Goal: Task Accomplishment & Management: Manage account settings

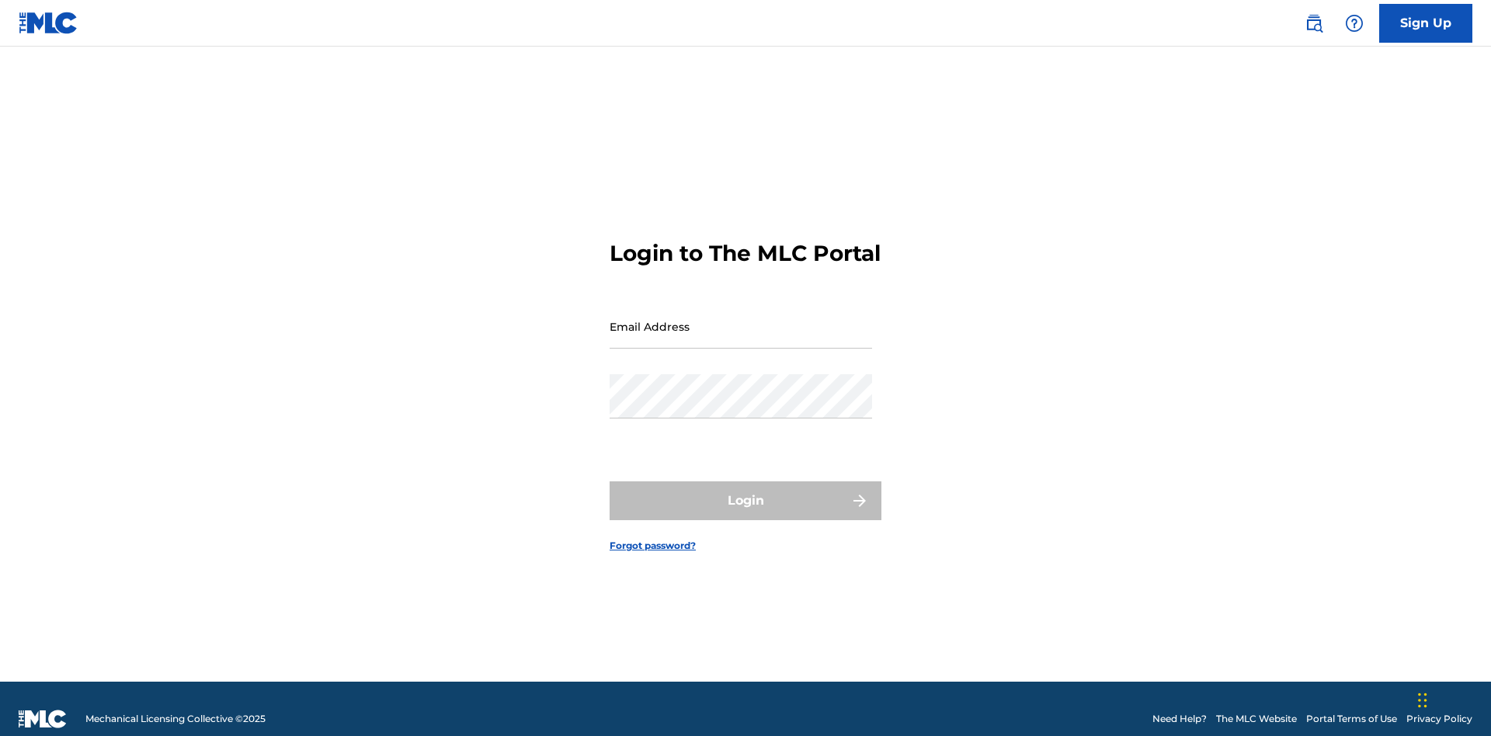
scroll to position [20, 0]
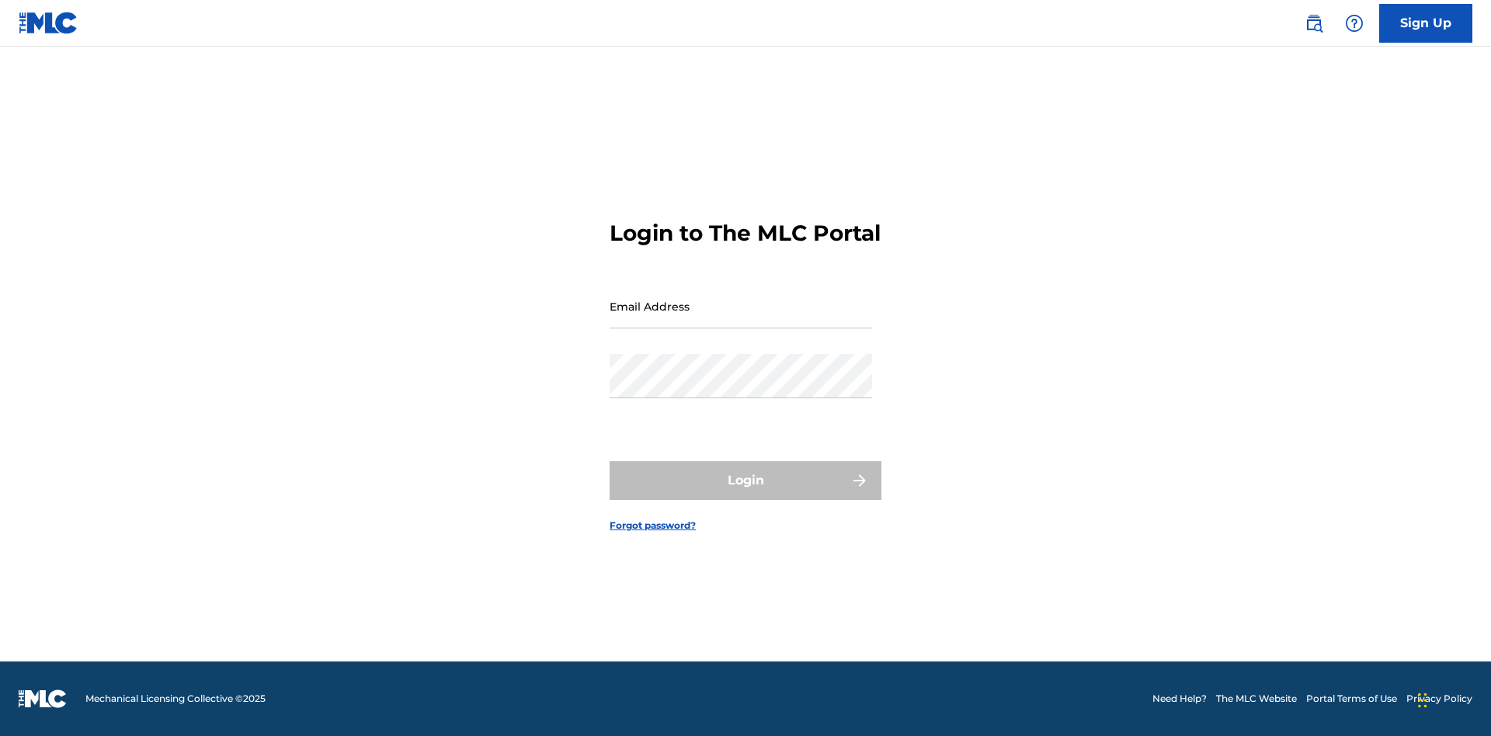
click at [741, 319] on input "Email Address" at bounding box center [740, 306] width 262 height 44
type input "[PERSON_NAME][EMAIL_ADDRESS][DOMAIN_NAME]"
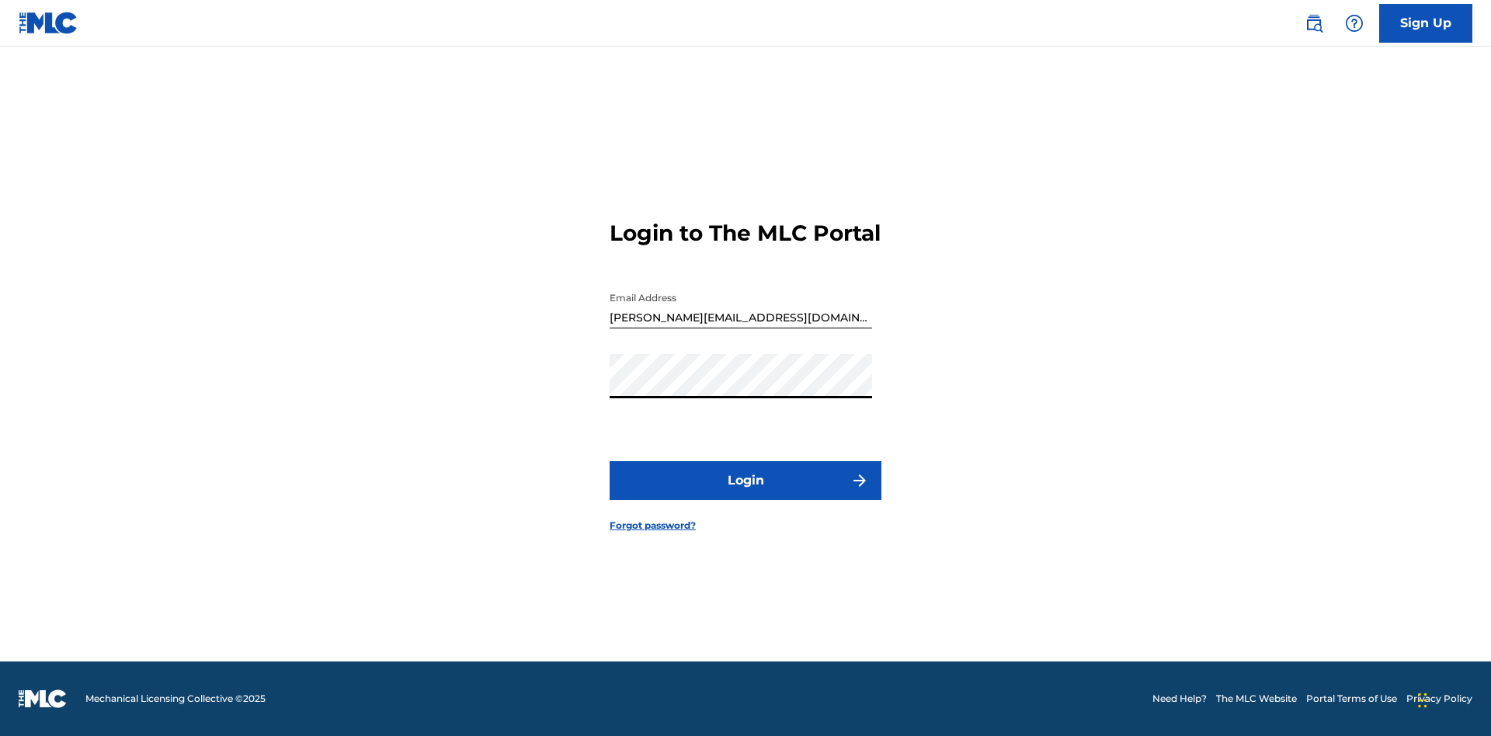
click at [745, 494] on button "Login" at bounding box center [745, 480] width 272 height 39
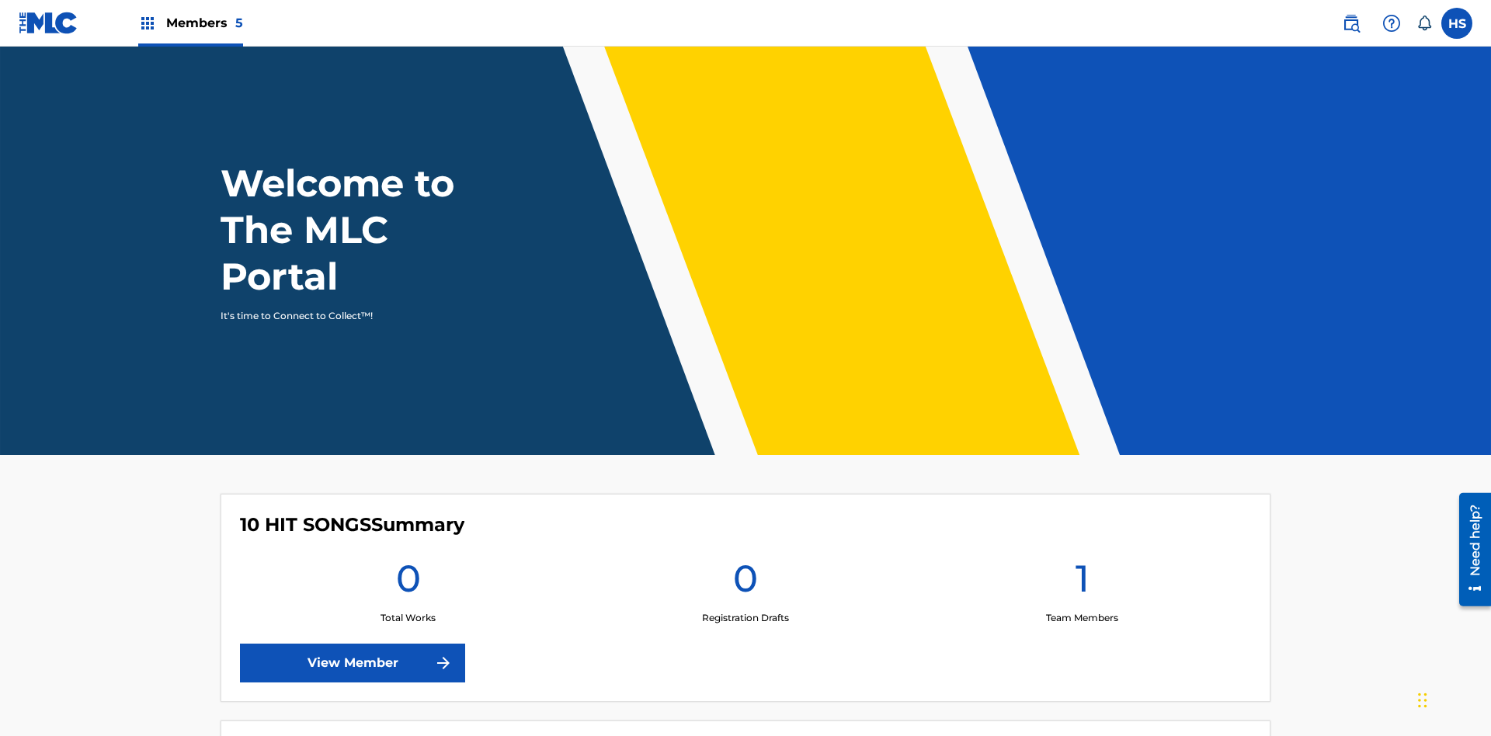
click at [189, 23] on span "Members 5" at bounding box center [204, 23] width 77 height 18
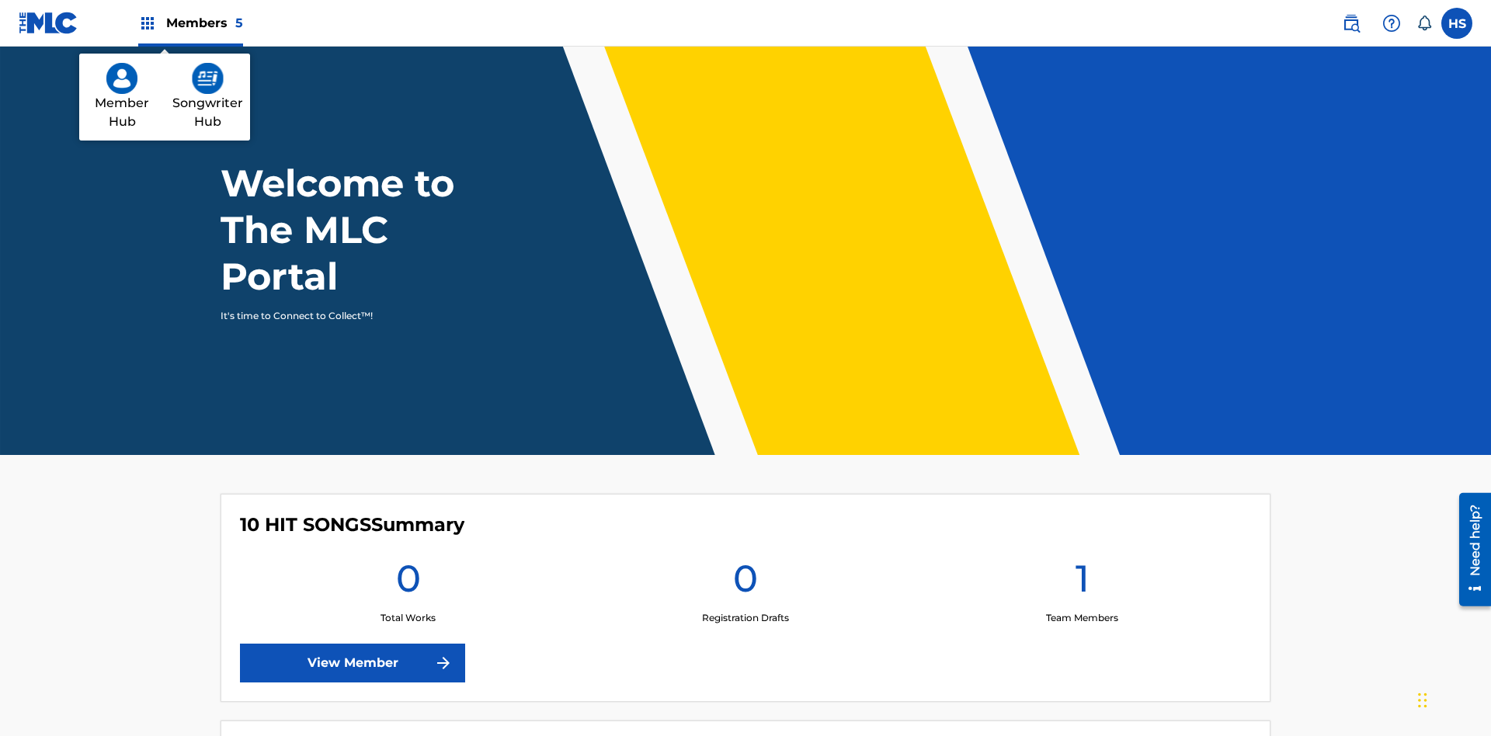
click at [207, 78] on img at bounding box center [208, 78] width 32 height 31
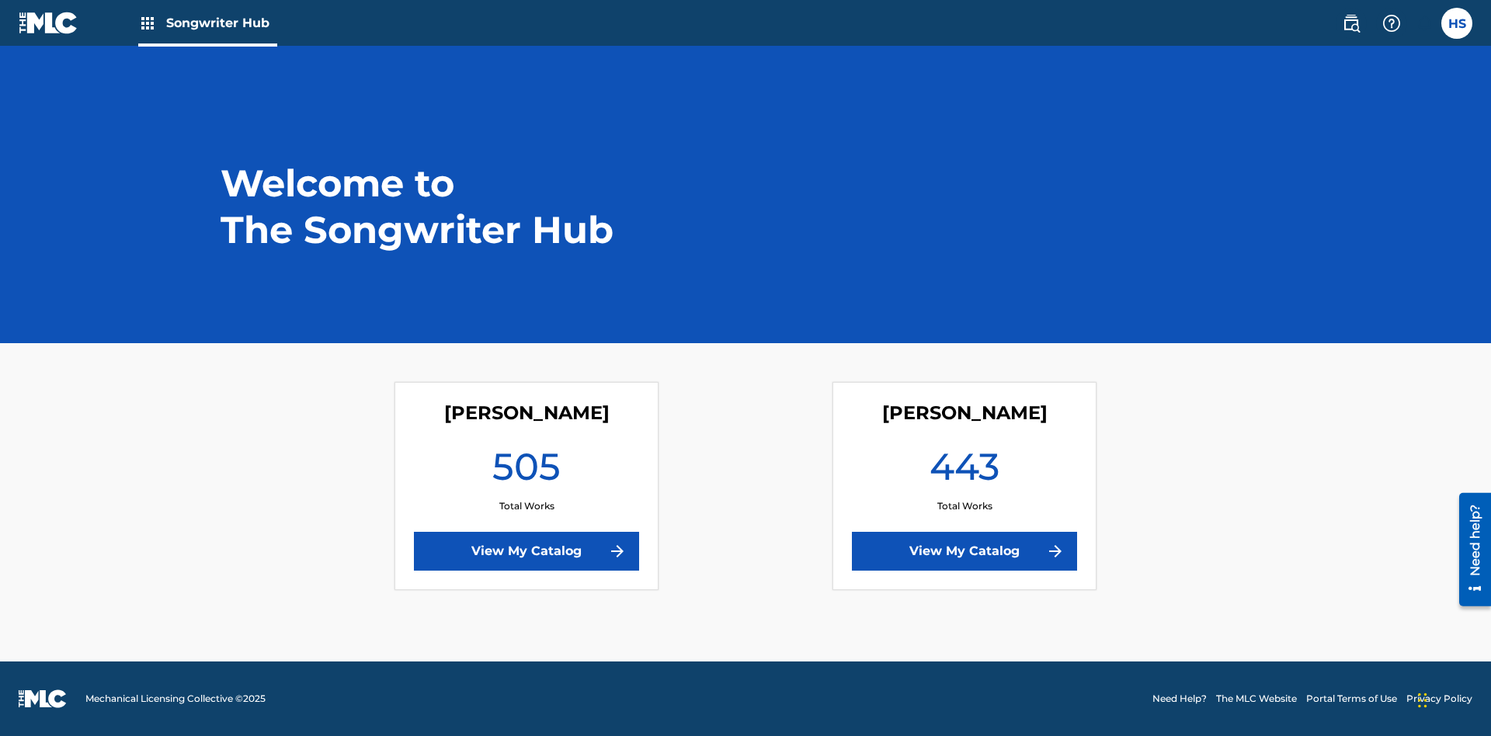
click at [526, 551] on link "View My Catalog" at bounding box center [526, 551] width 225 height 39
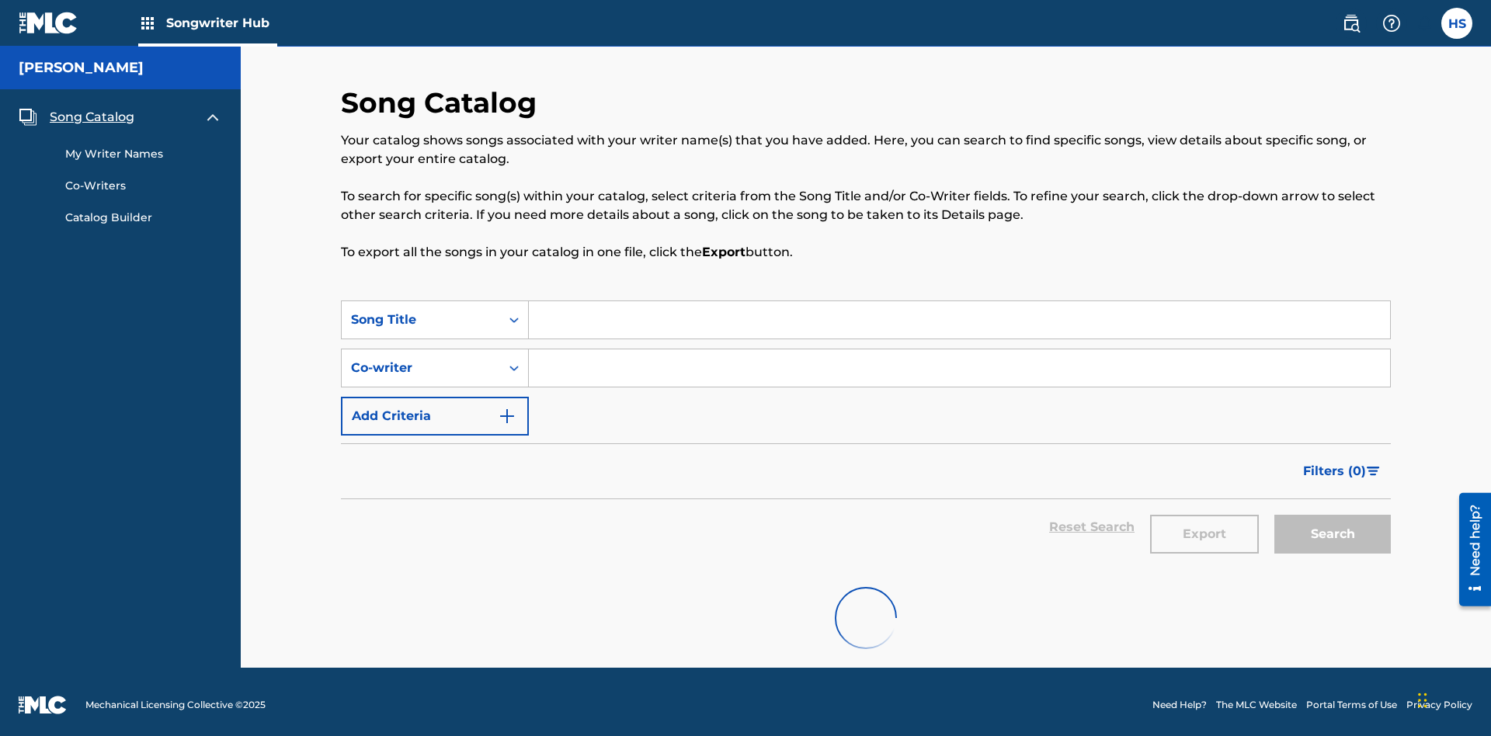
scroll to position [6, 0]
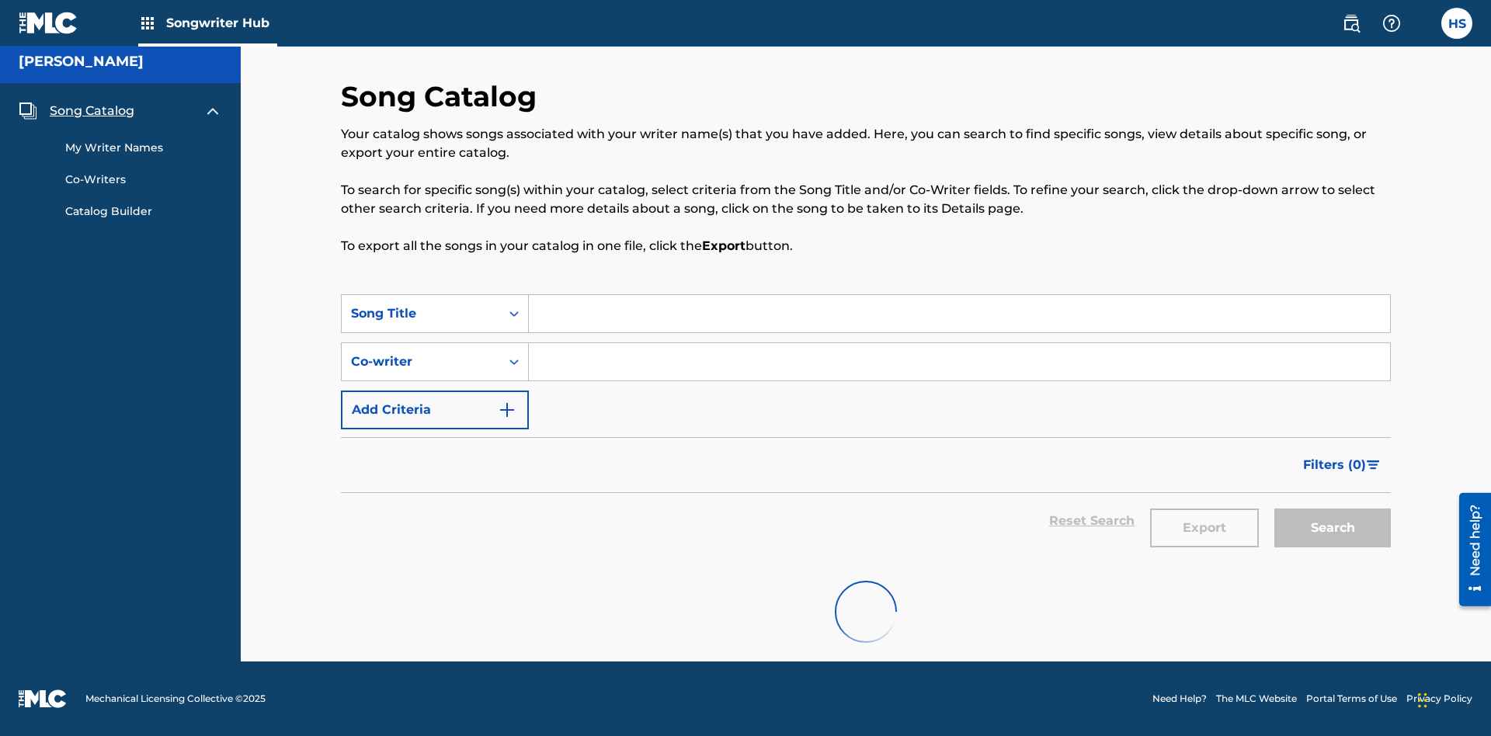
click at [92, 111] on span "Song Catalog" at bounding box center [92, 111] width 85 height 19
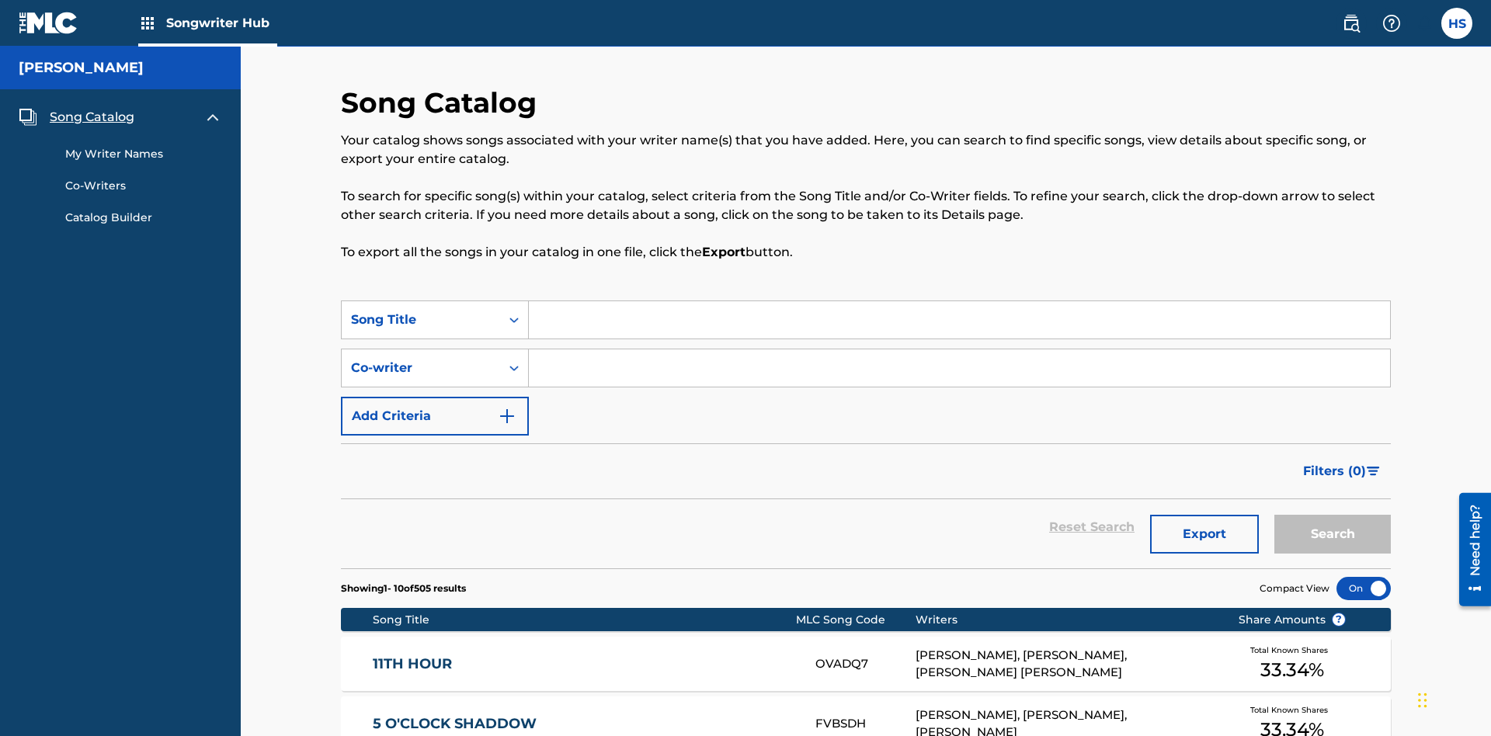
scroll to position [53, 0]
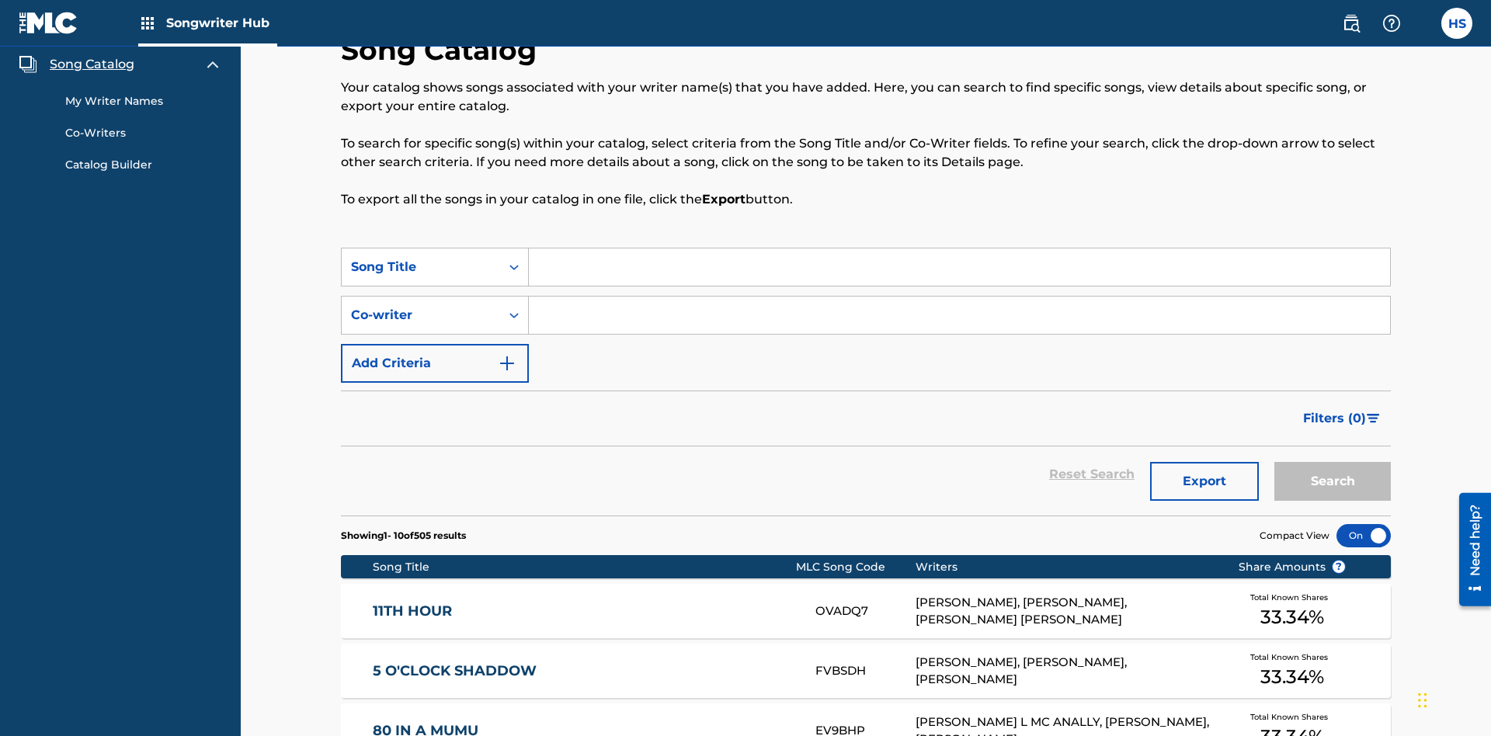
click at [144, 101] on link "My Writer Names" at bounding box center [143, 101] width 157 height 16
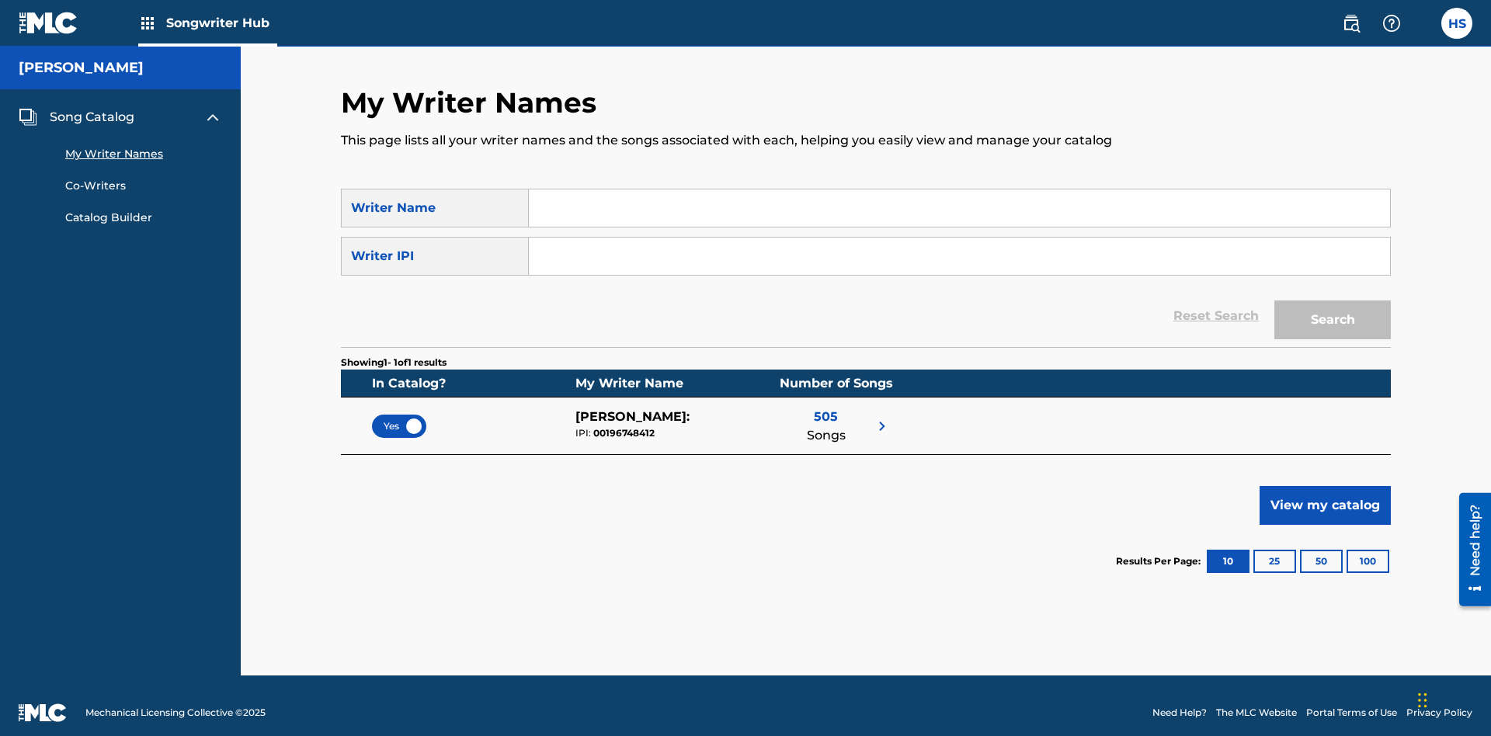
click at [959, 208] on input "Search Form" at bounding box center [959, 207] width 861 height 37
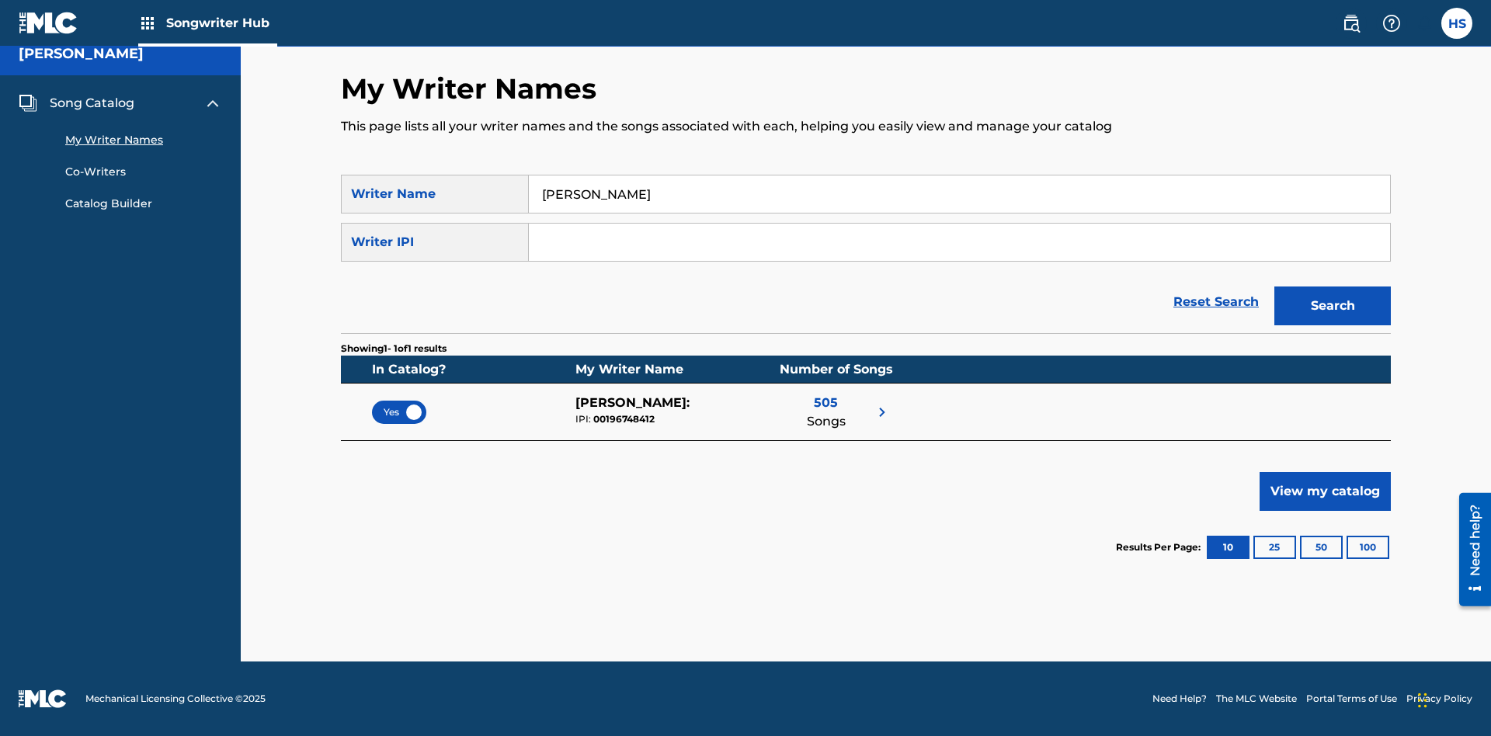
type input "[PERSON_NAME]"
click at [959, 242] on input "Search Form" at bounding box center [959, 242] width 861 height 37
type input "00196748412"
click at [1332, 306] on button "Search" at bounding box center [1332, 305] width 116 height 39
click at [399, 411] on span "Yes" at bounding box center [399, 412] width 31 height 14
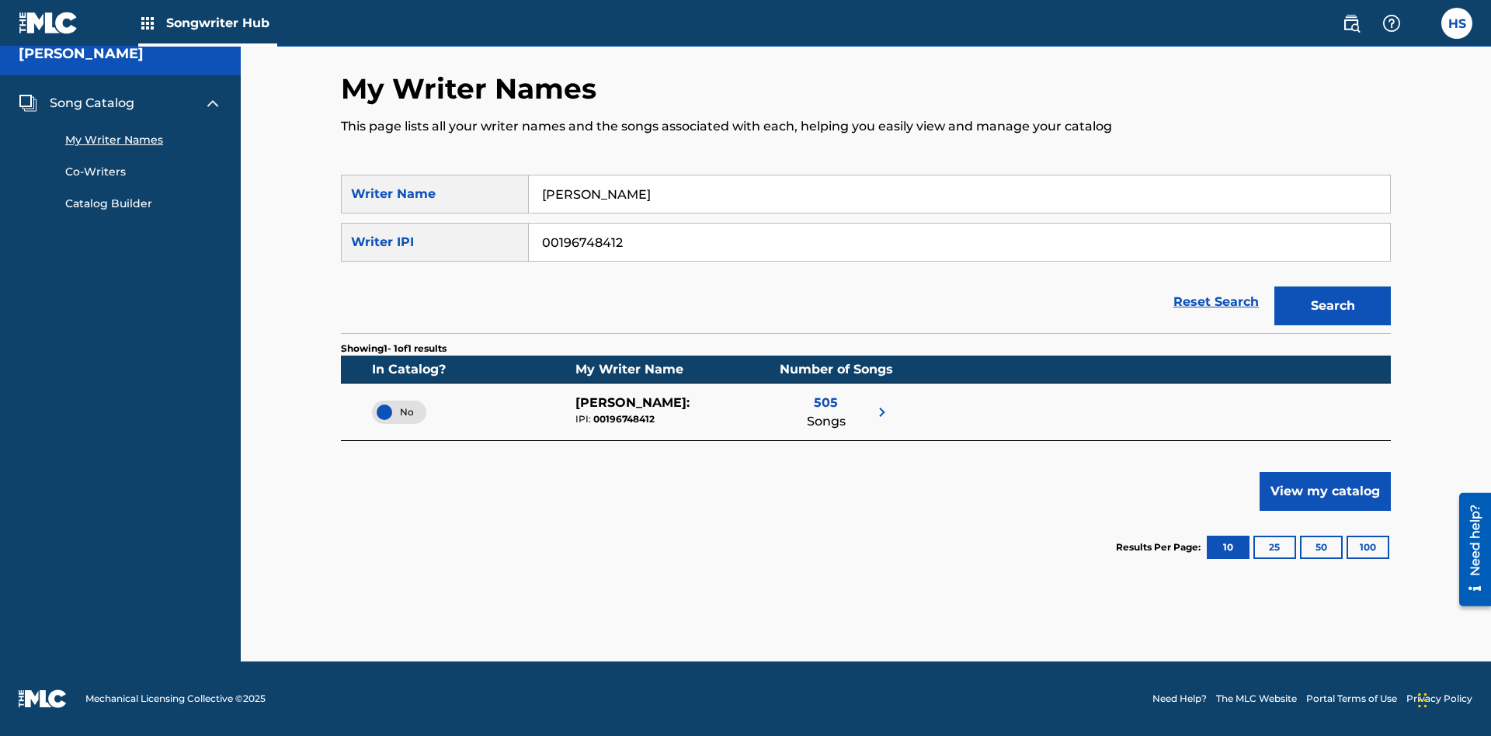
click at [92, 103] on span "Song Catalog" at bounding box center [92, 103] width 85 height 19
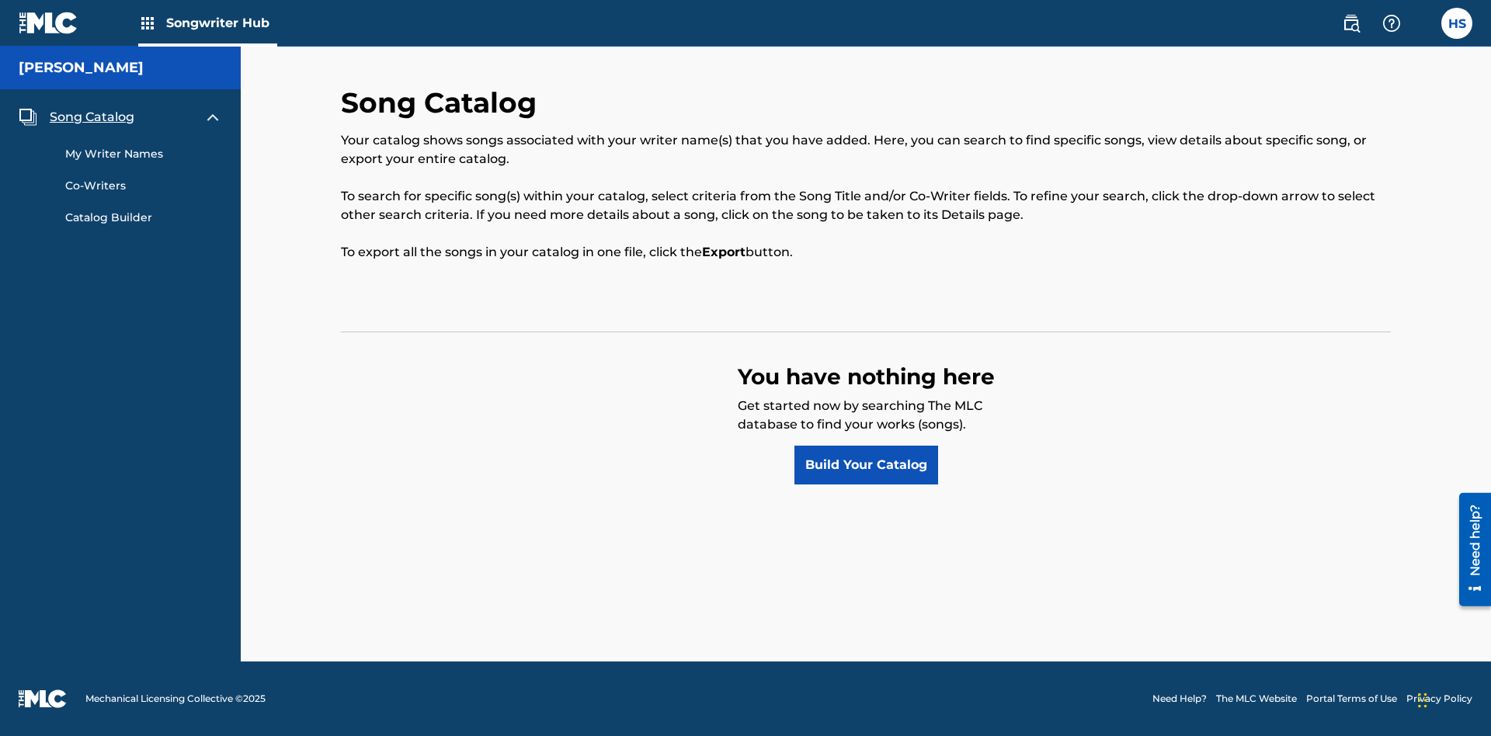
click at [866, 465] on link "Build Your Catalog" at bounding box center [866, 465] width 144 height 39
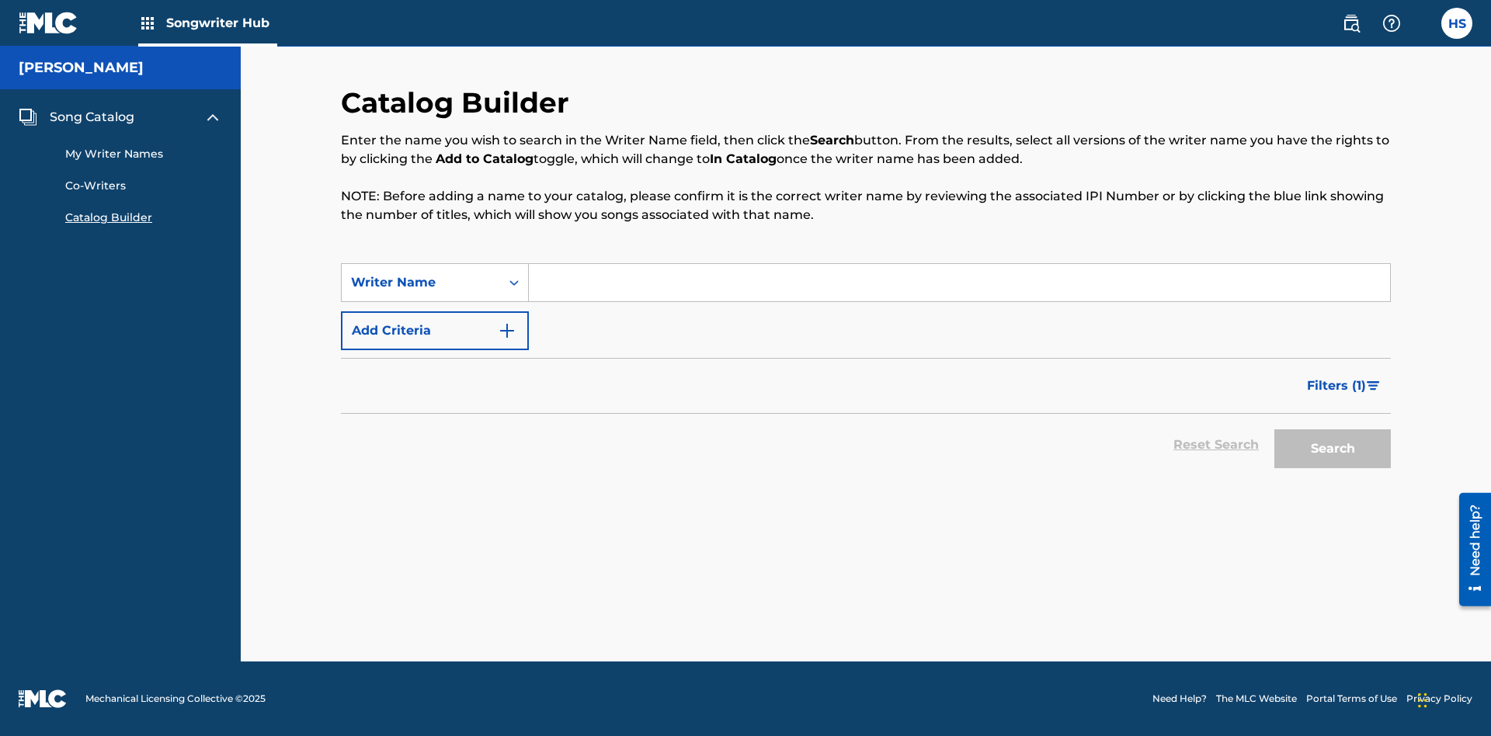
click at [435, 331] on button "Add Criteria" at bounding box center [435, 330] width 188 height 39
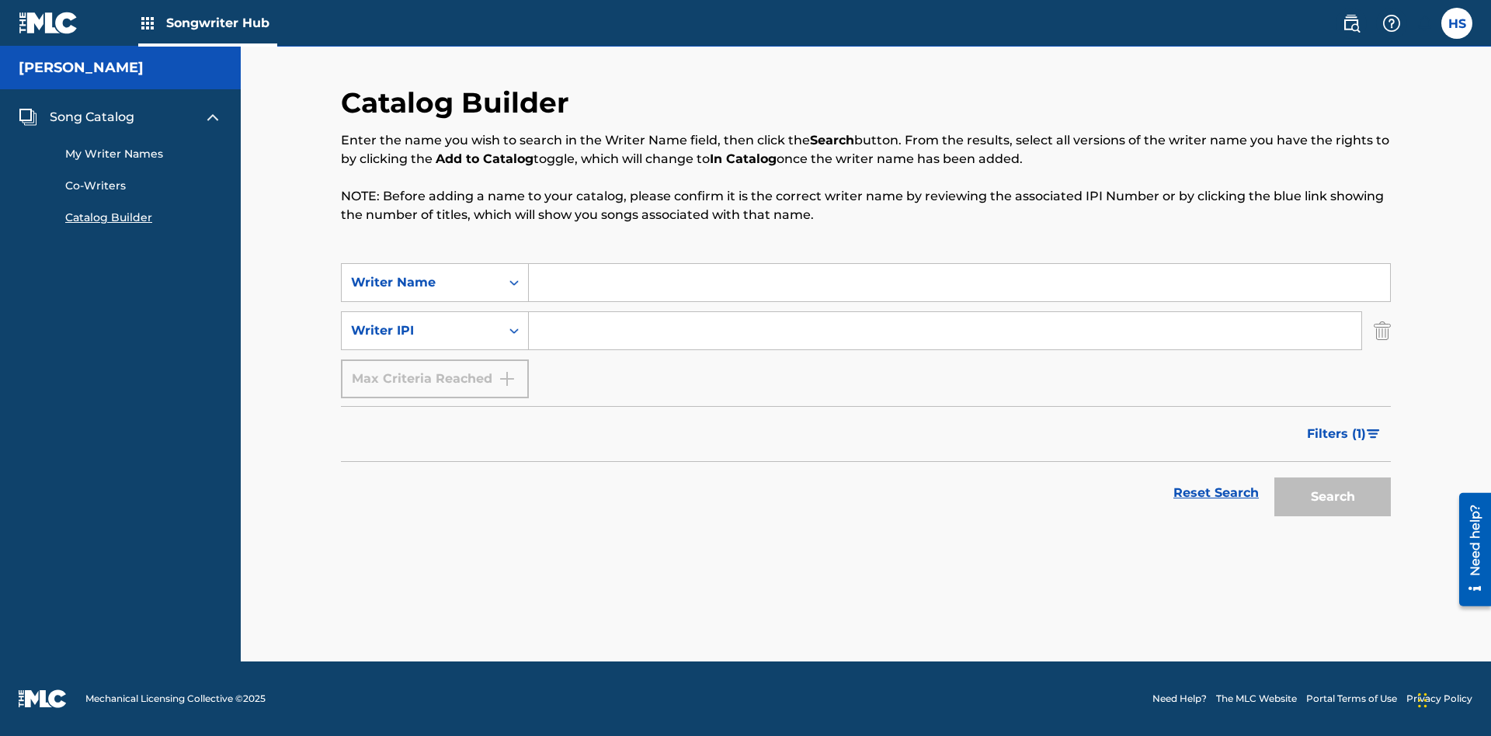
click at [959, 283] on input "Search Form" at bounding box center [959, 282] width 861 height 37
type input "[PERSON_NAME]"
click at [945, 331] on input "Search Form" at bounding box center [945, 330] width 832 height 37
type input "00196748412"
click at [1332, 497] on button "Search" at bounding box center [1332, 496] width 116 height 39
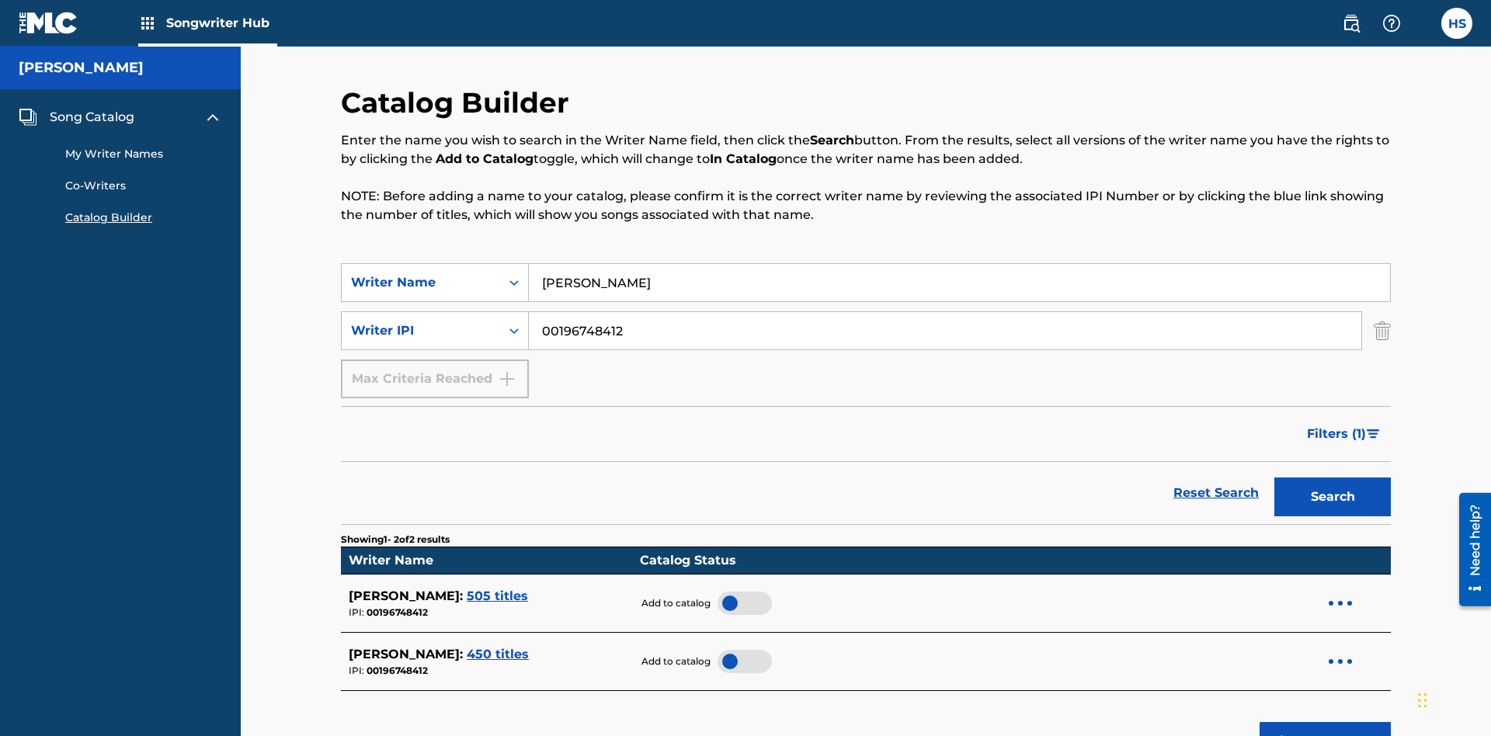
scroll to position [249, 0]
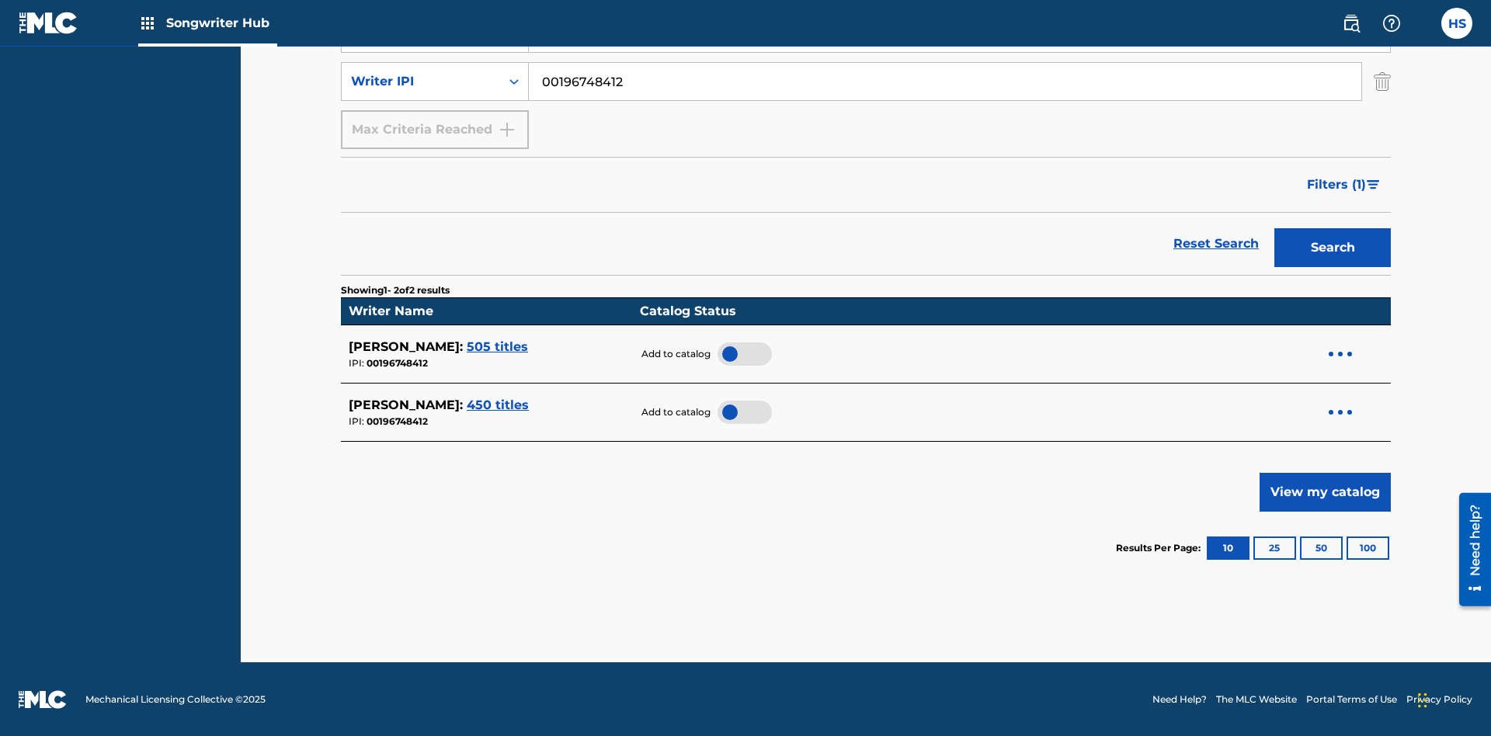
click at [738, 353] on div at bounding box center [744, 353] width 54 height 23
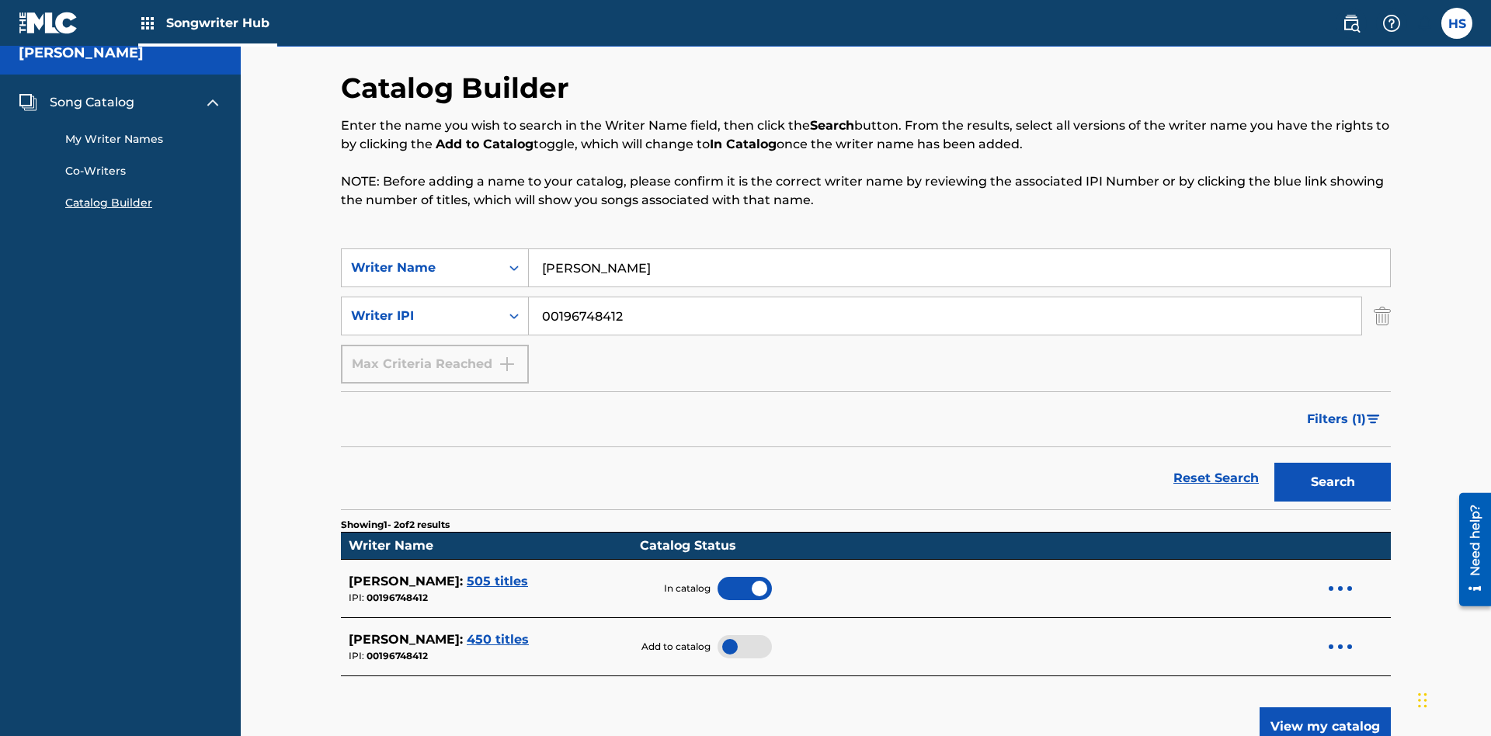
click at [92, 102] on span "Song Catalog" at bounding box center [92, 102] width 85 height 19
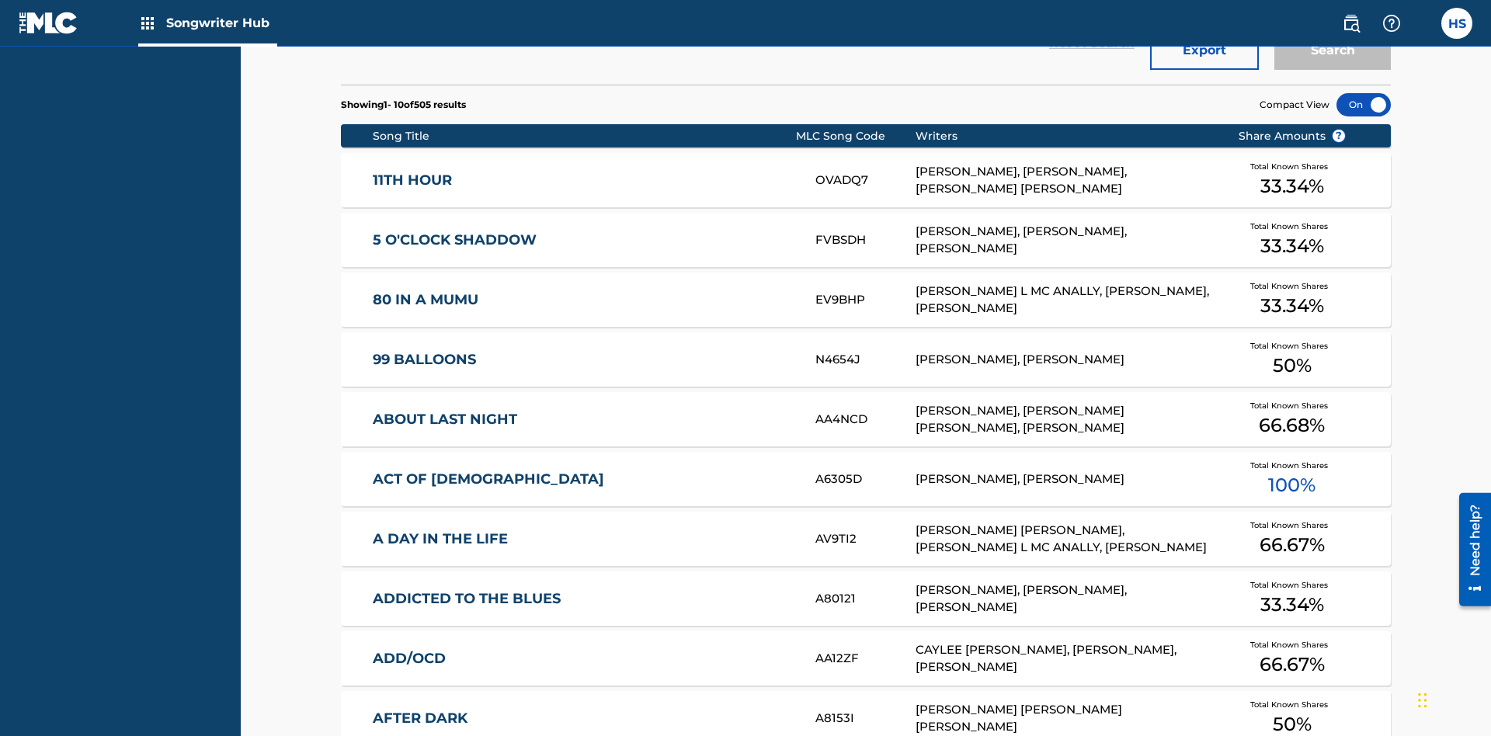
scroll to position [488, 0]
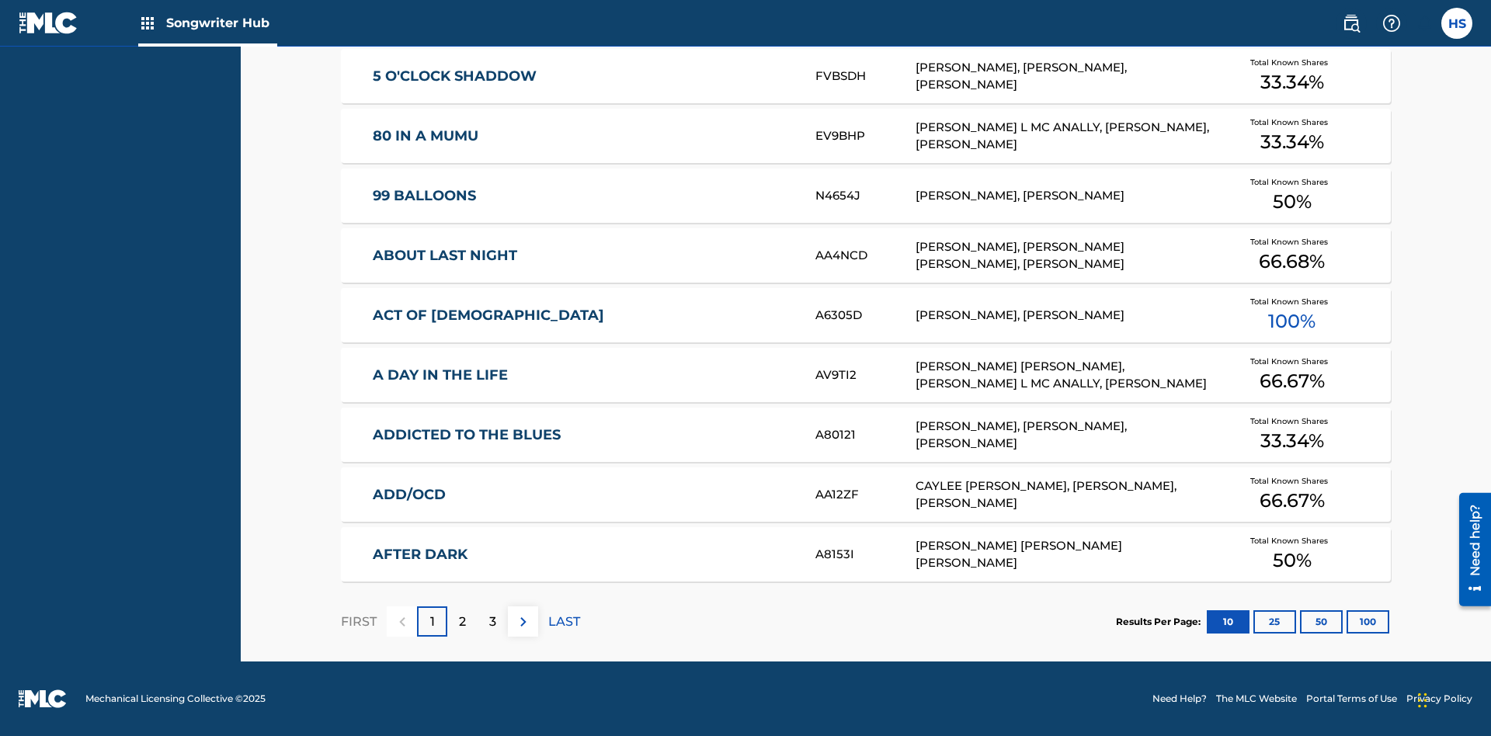
click at [1346, 621] on button "100" at bounding box center [1367, 621] width 43 height 23
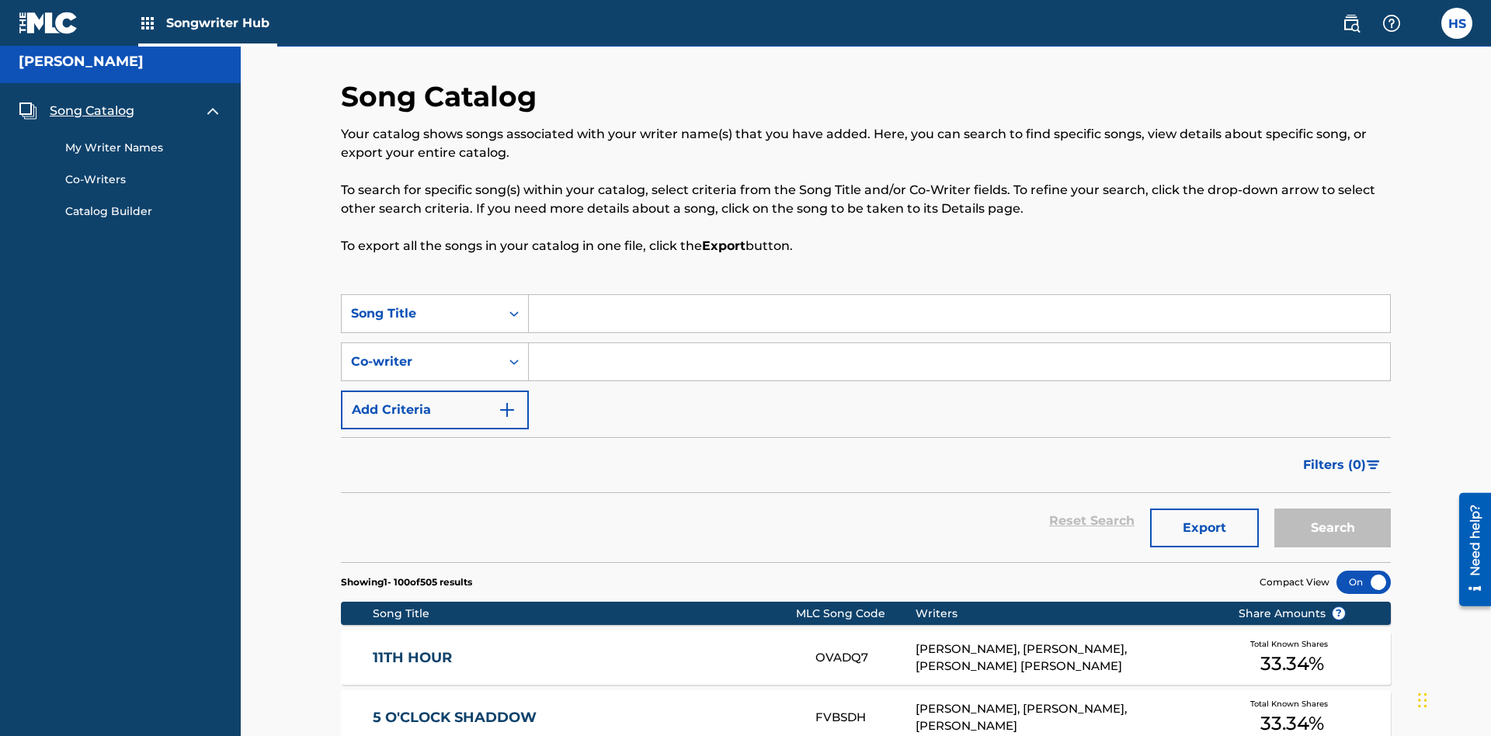
scroll to position [6028, 0]
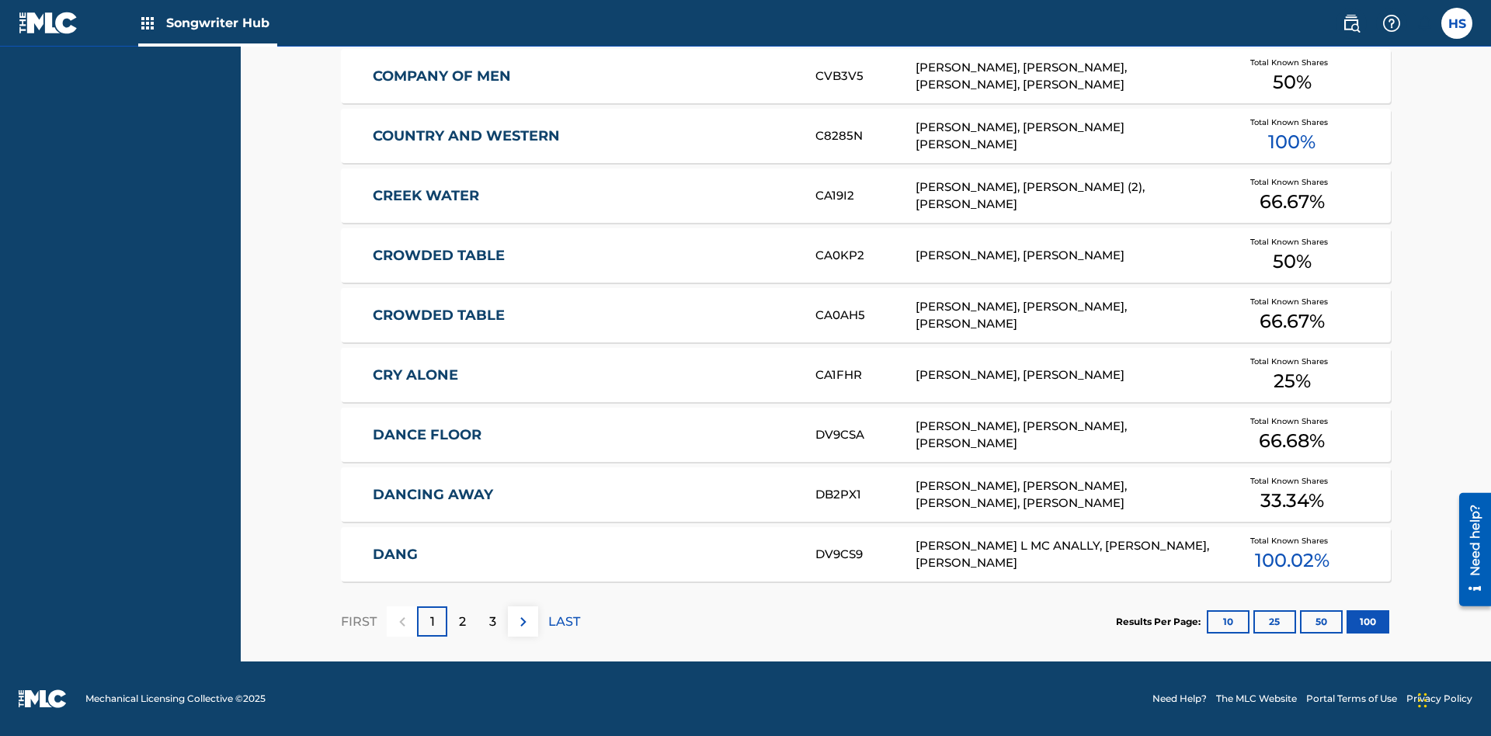
click at [358, 621] on p "FIRST" at bounding box center [359, 622] width 36 height 19
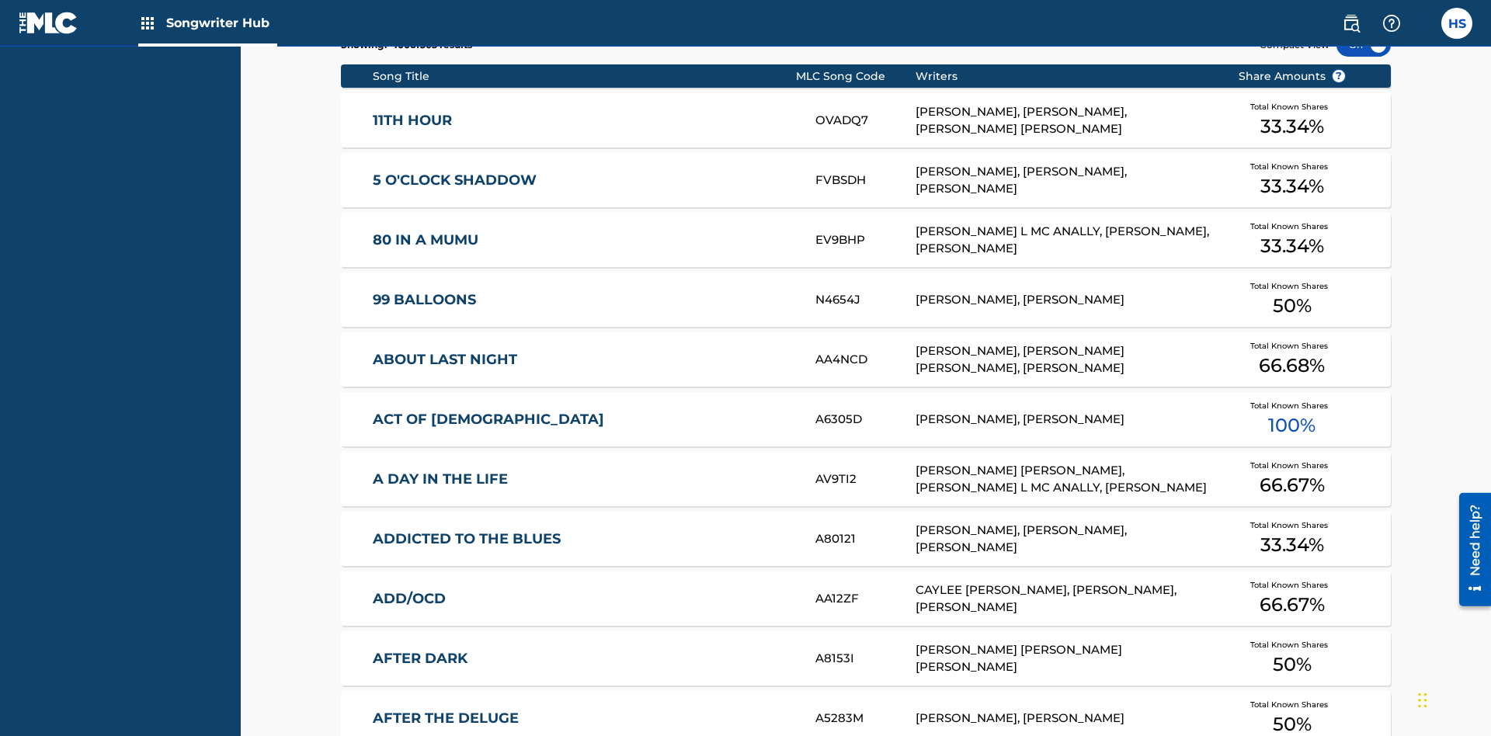
scroll to position [488, 0]
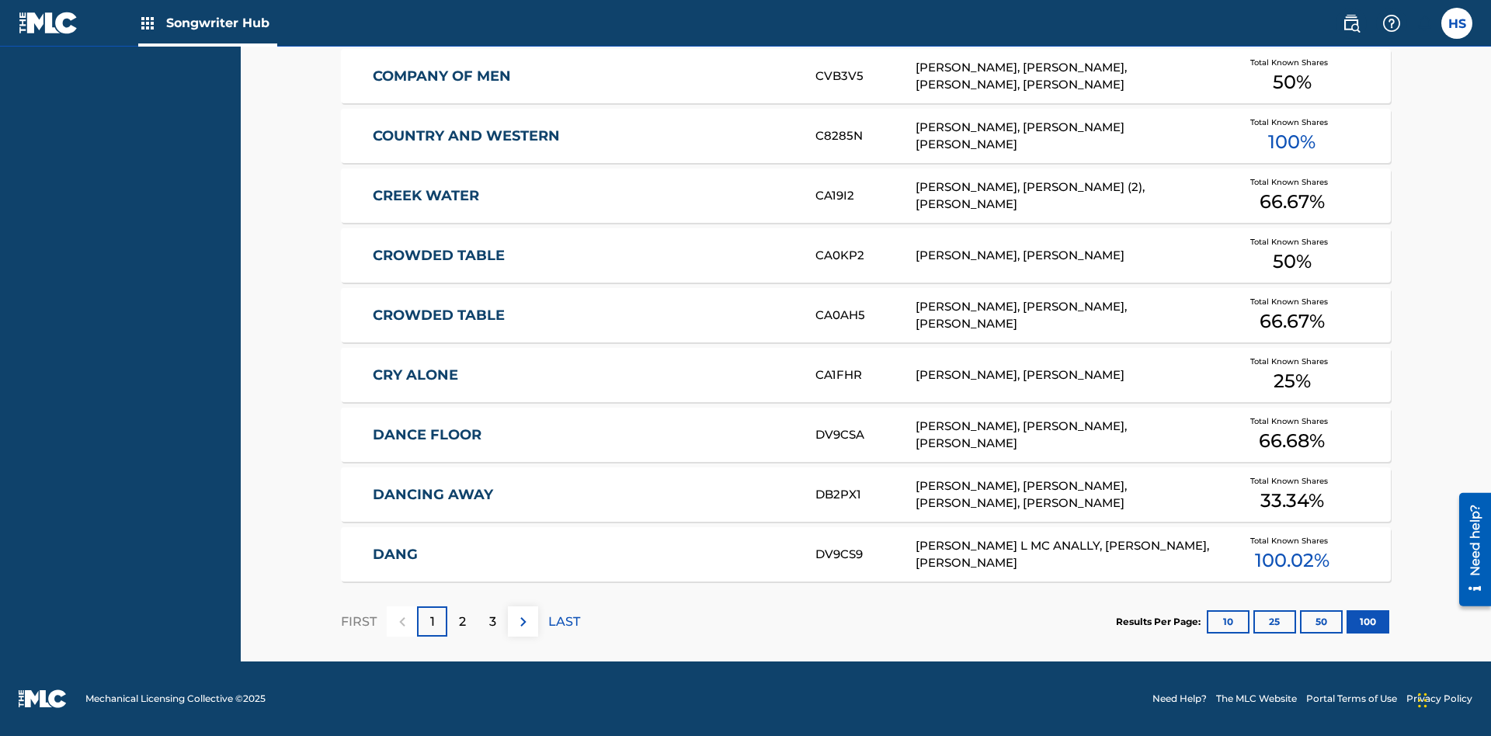
click at [522, 621] on img at bounding box center [523, 622] width 19 height 19
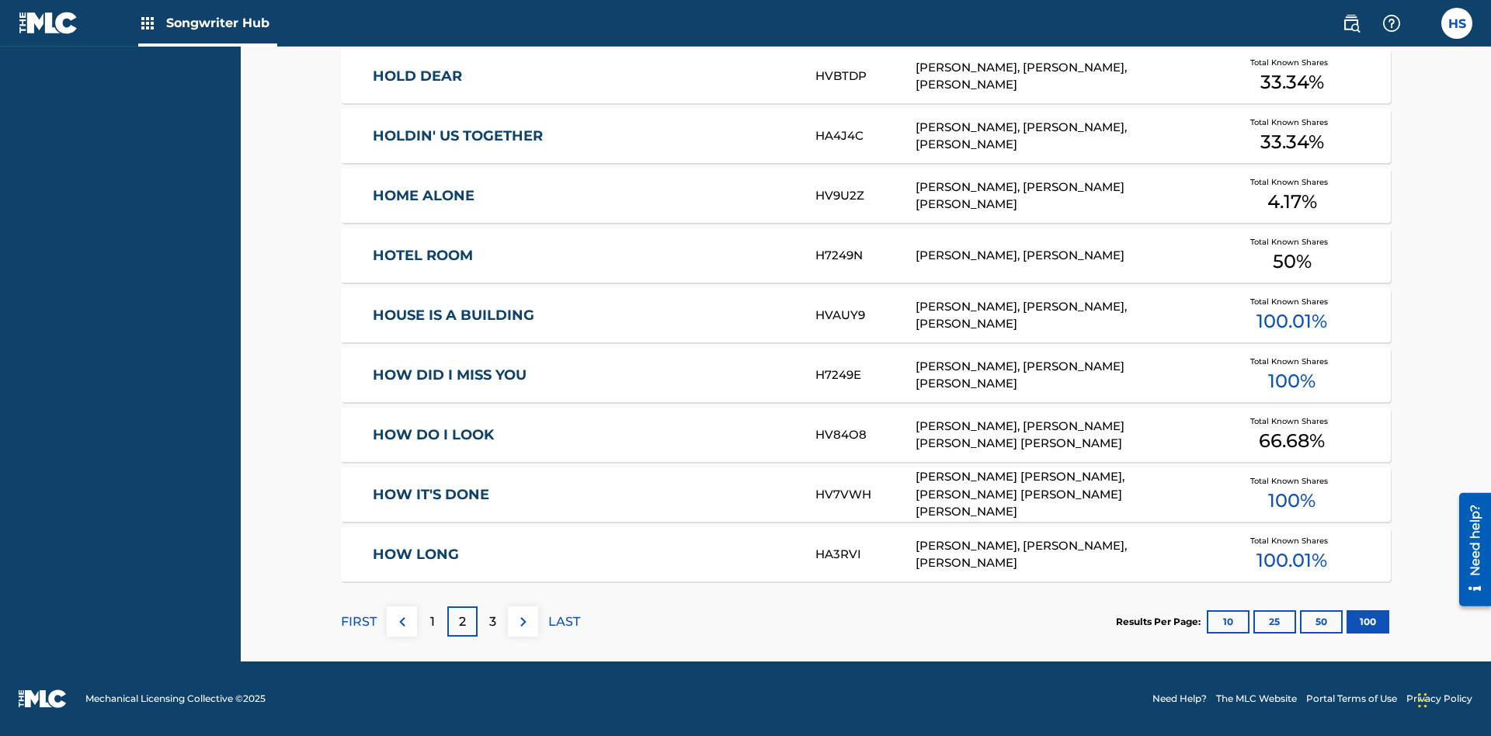
click at [522, 621] on img at bounding box center [523, 622] width 19 height 19
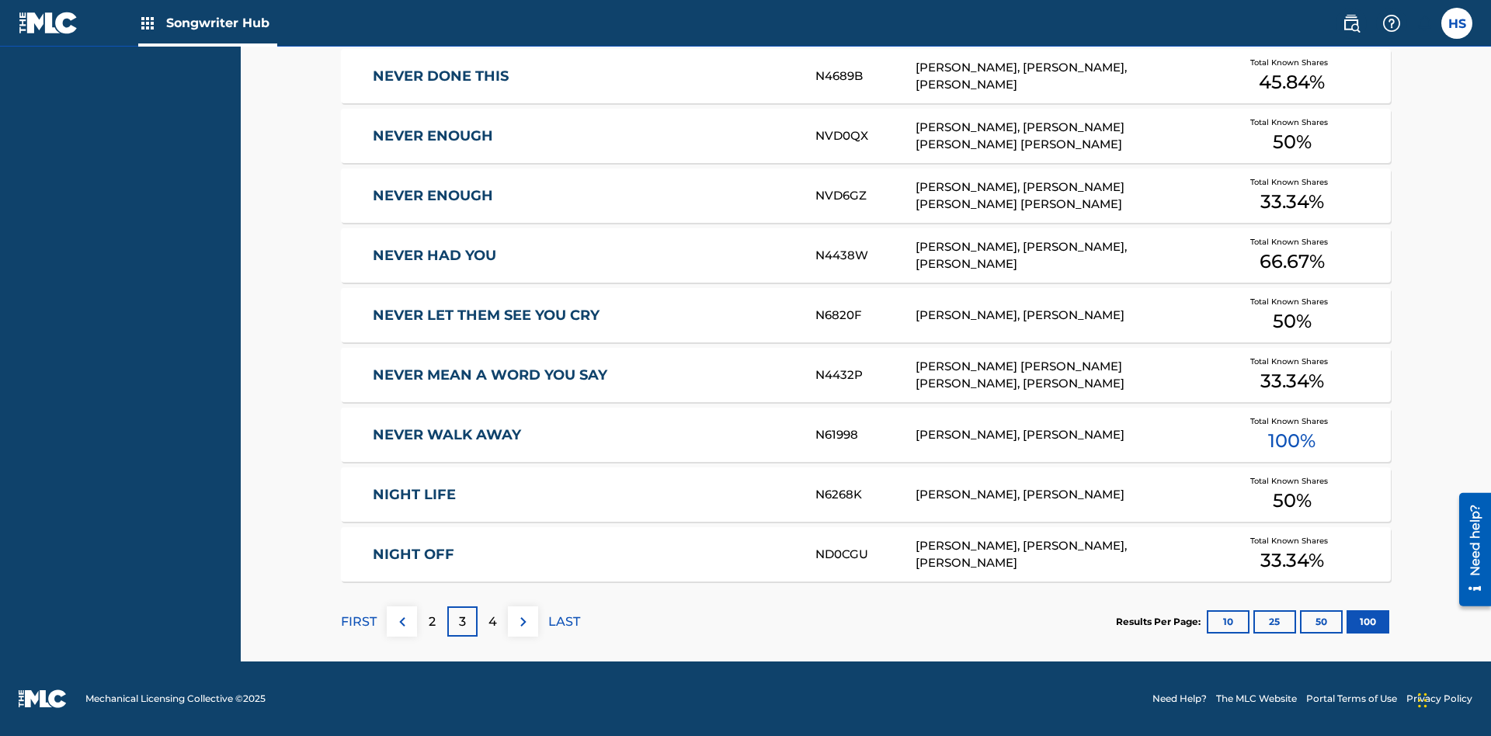
click at [522, 621] on img at bounding box center [523, 622] width 19 height 19
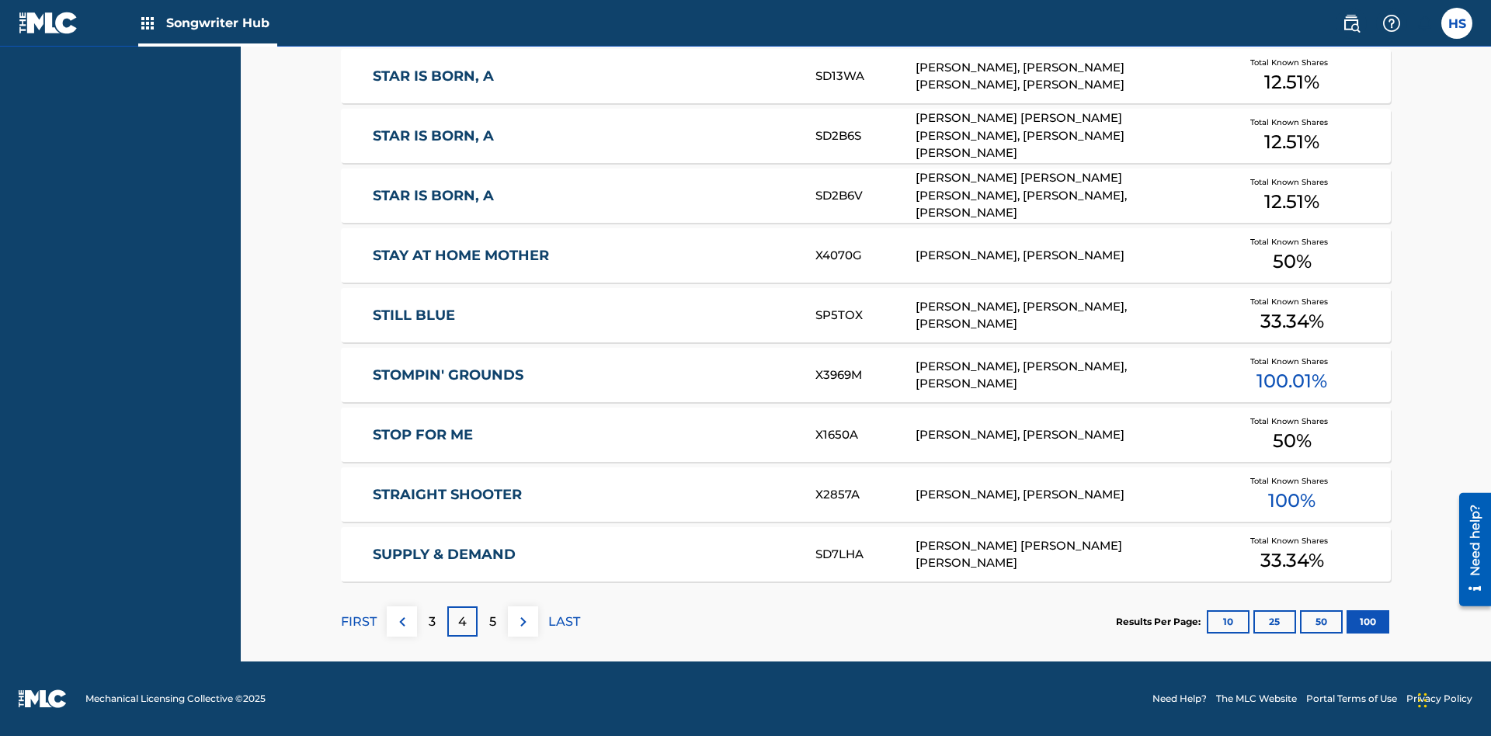
click at [522, 621] on img at bounding box center [523, 622] width 19 height 19
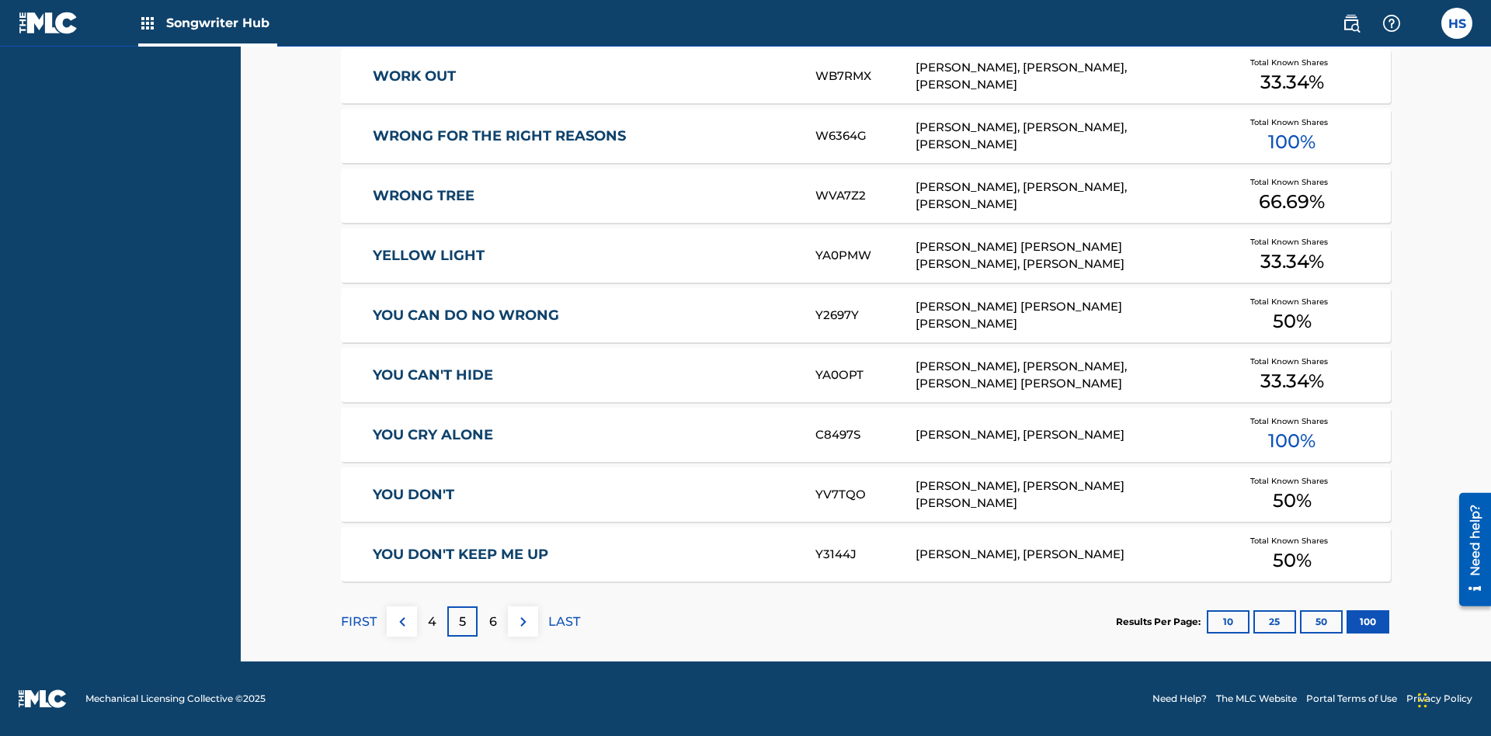
click at [522, 621] on img at bounding box center [523, 622] width 19 height 19
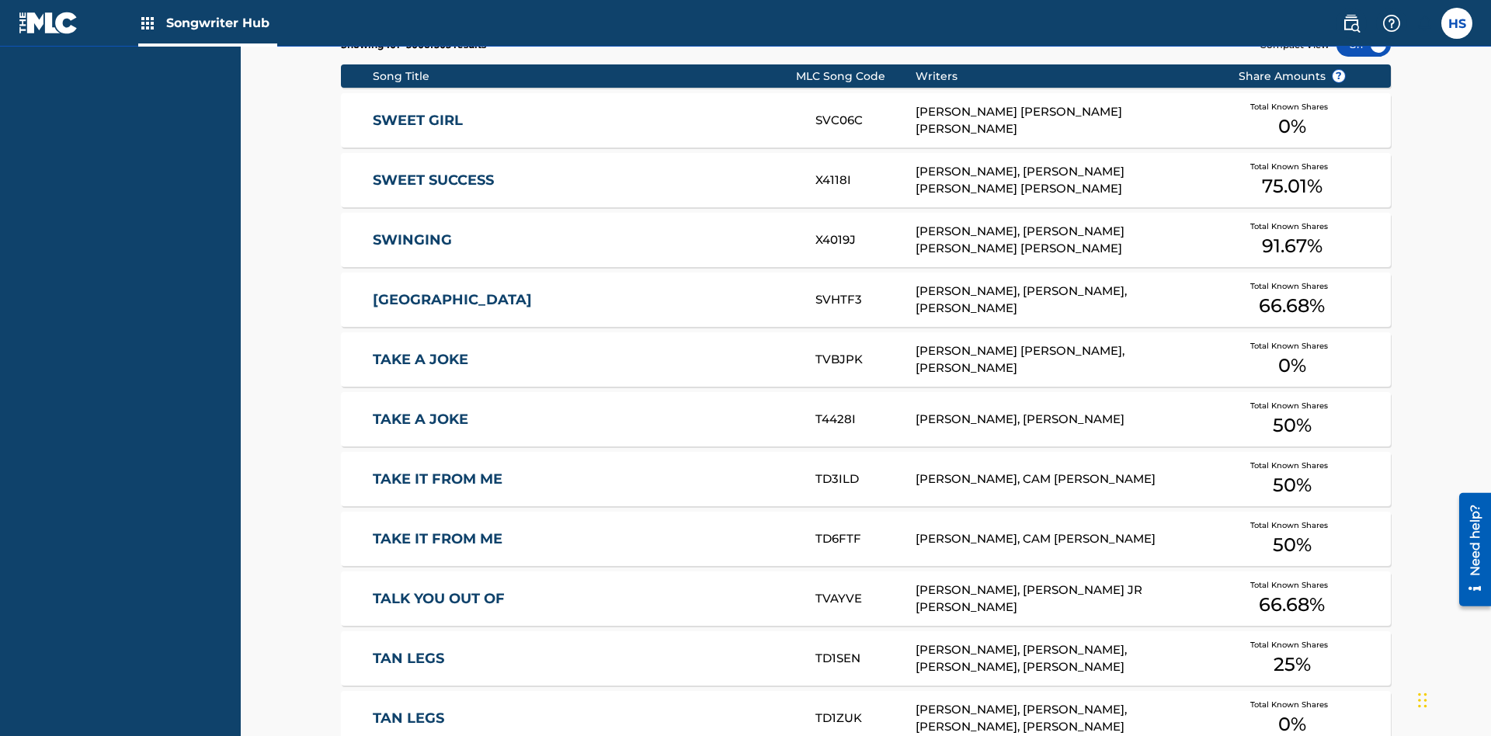
scroll to position [53, 0]
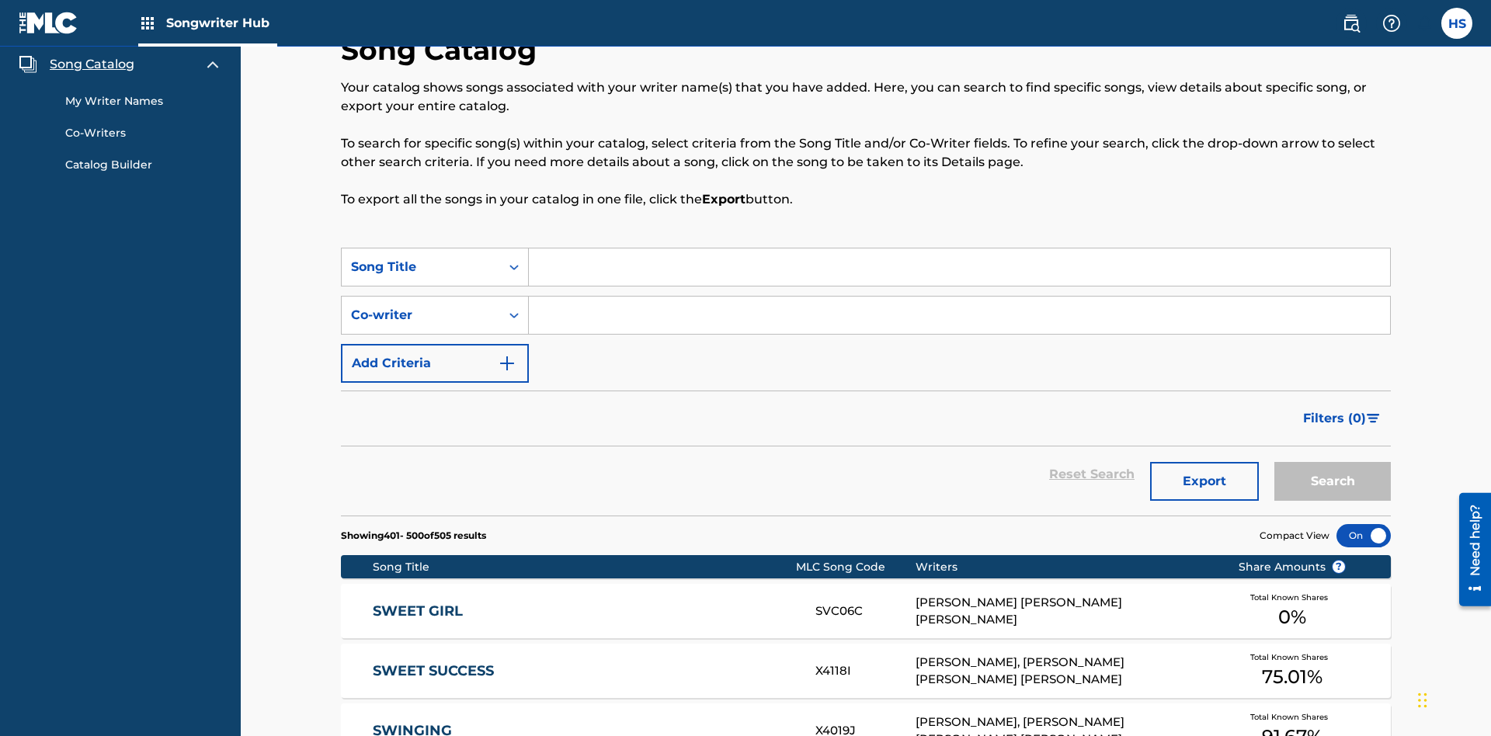
click at [144, 101] on link "My Writer Names" at bounding box center [143, 101] width 157 height 16
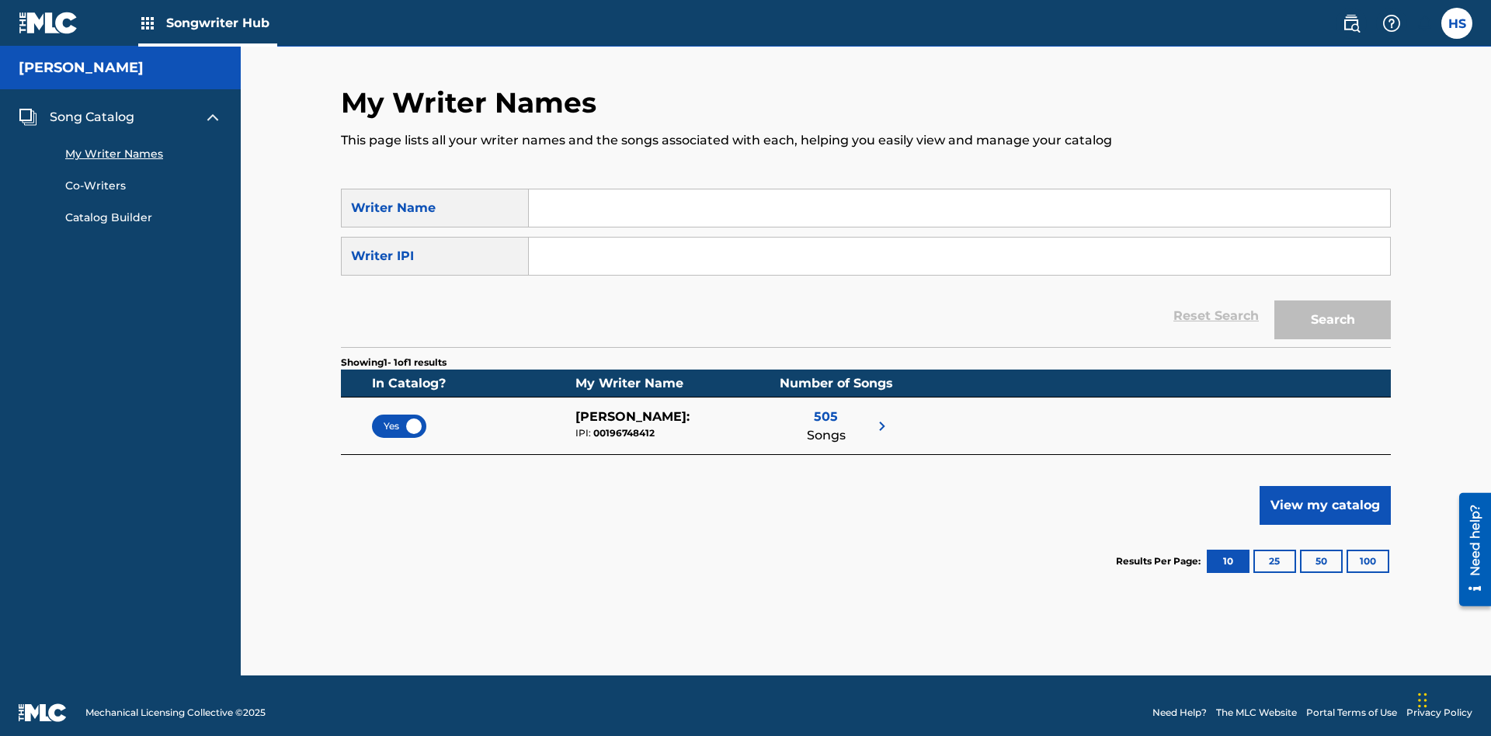
scroll to position [14, 0]
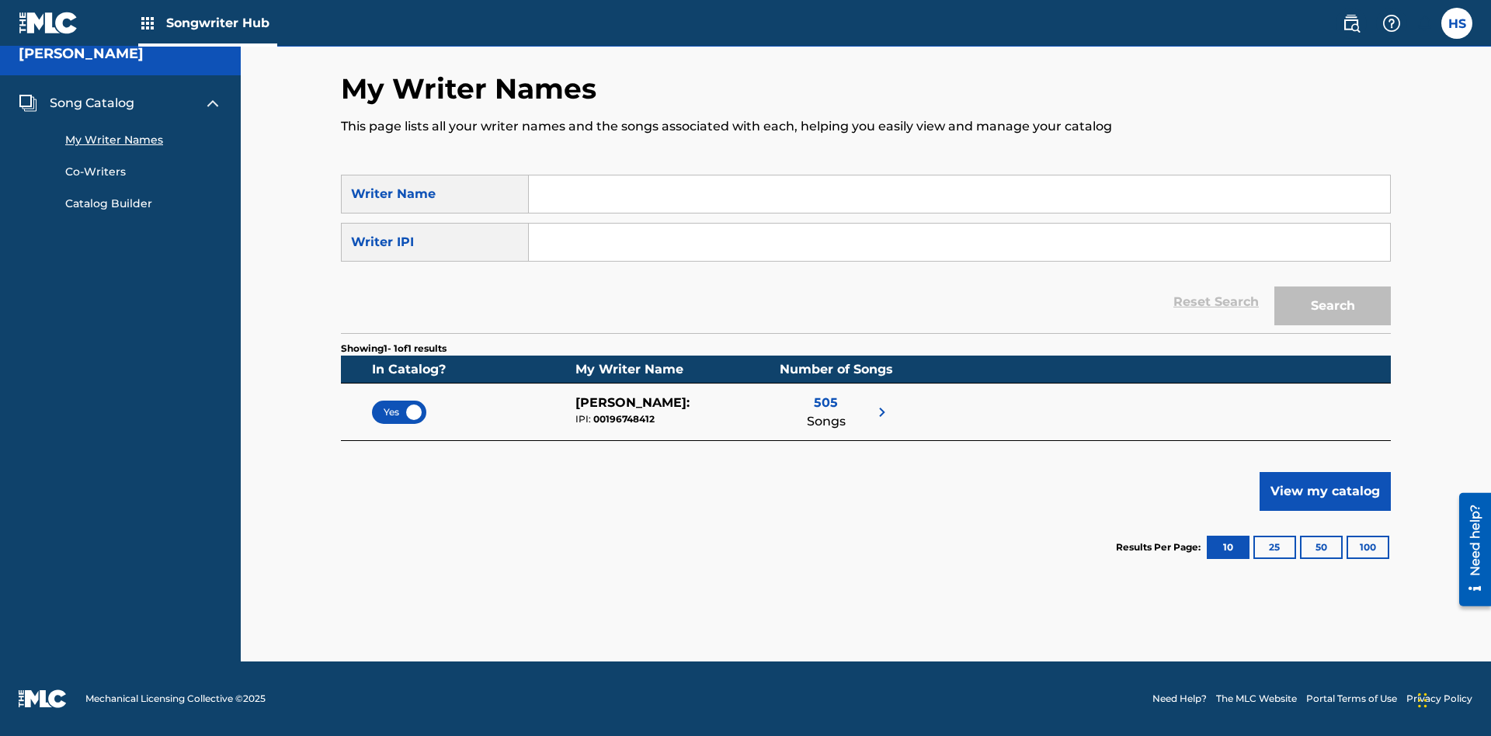
click at [399, 411] on span "Yes" at bounding box center [399, 412] width 31 height 14
click at [399, 411] on span "No" at bounding box center [399, 412] width 30 height 14
click at [92, 103] on span "Song Catalog" at bounding box center [92, 103] width 85 height 19
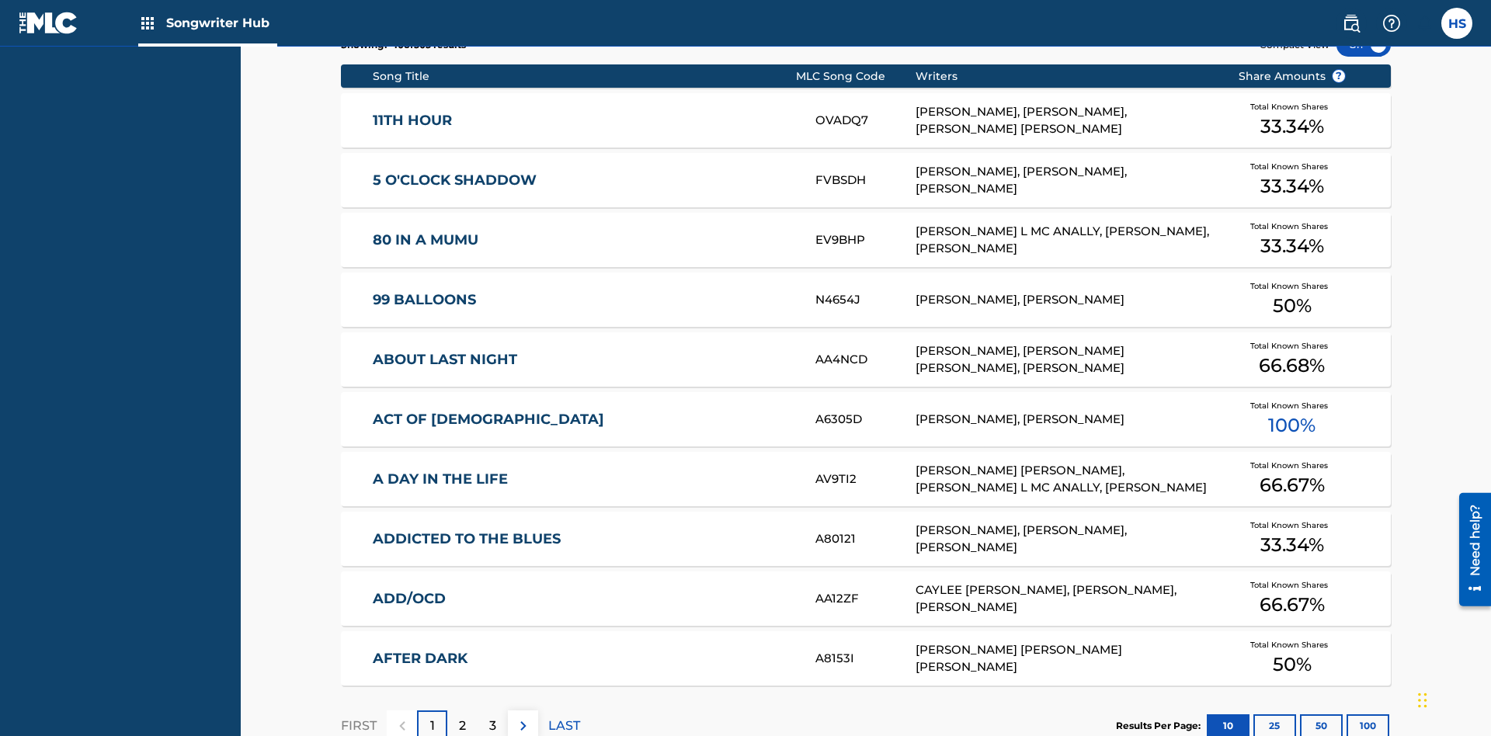
scroll to position [53, 0]
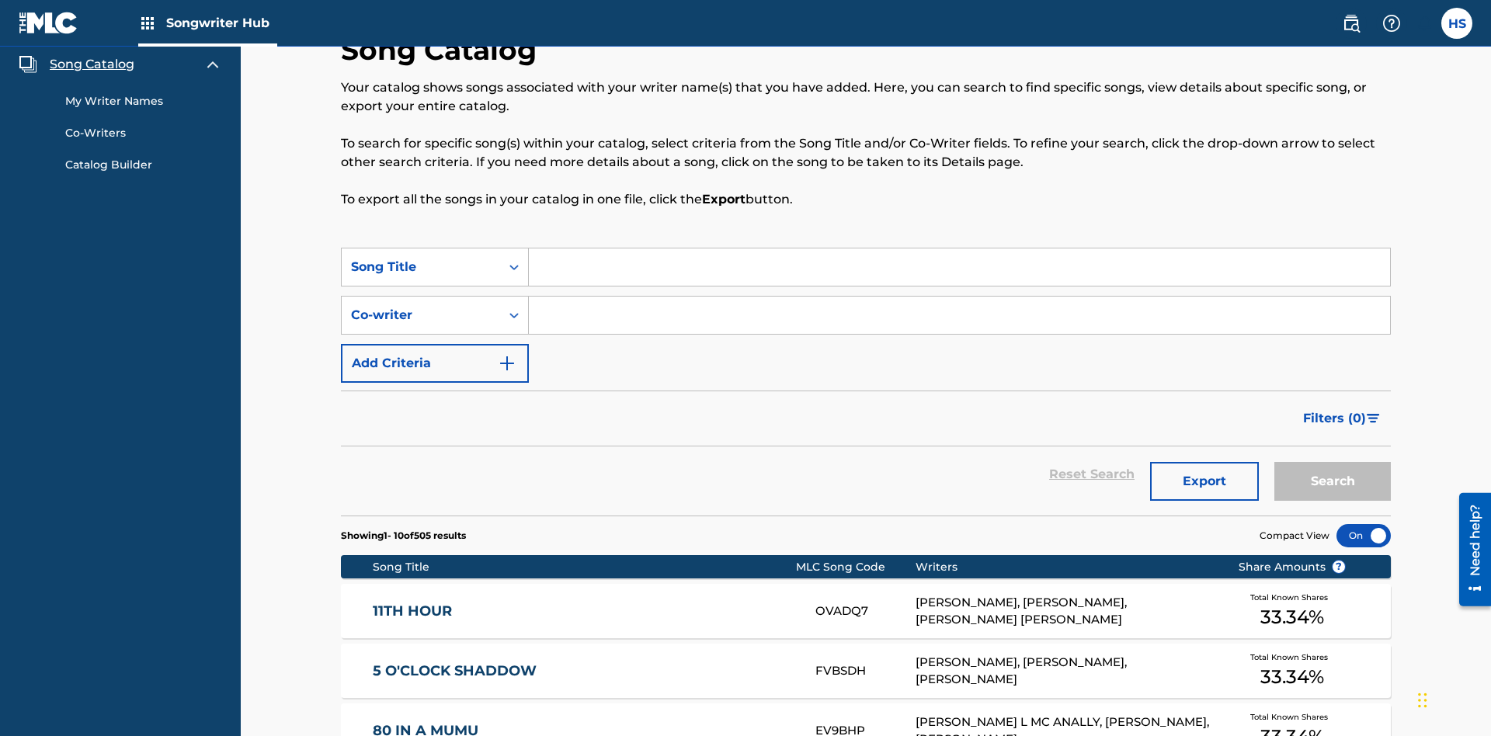
click at [144, 101] on link "My Writer Names" at bounding box center [143, 101] width 157 height 16
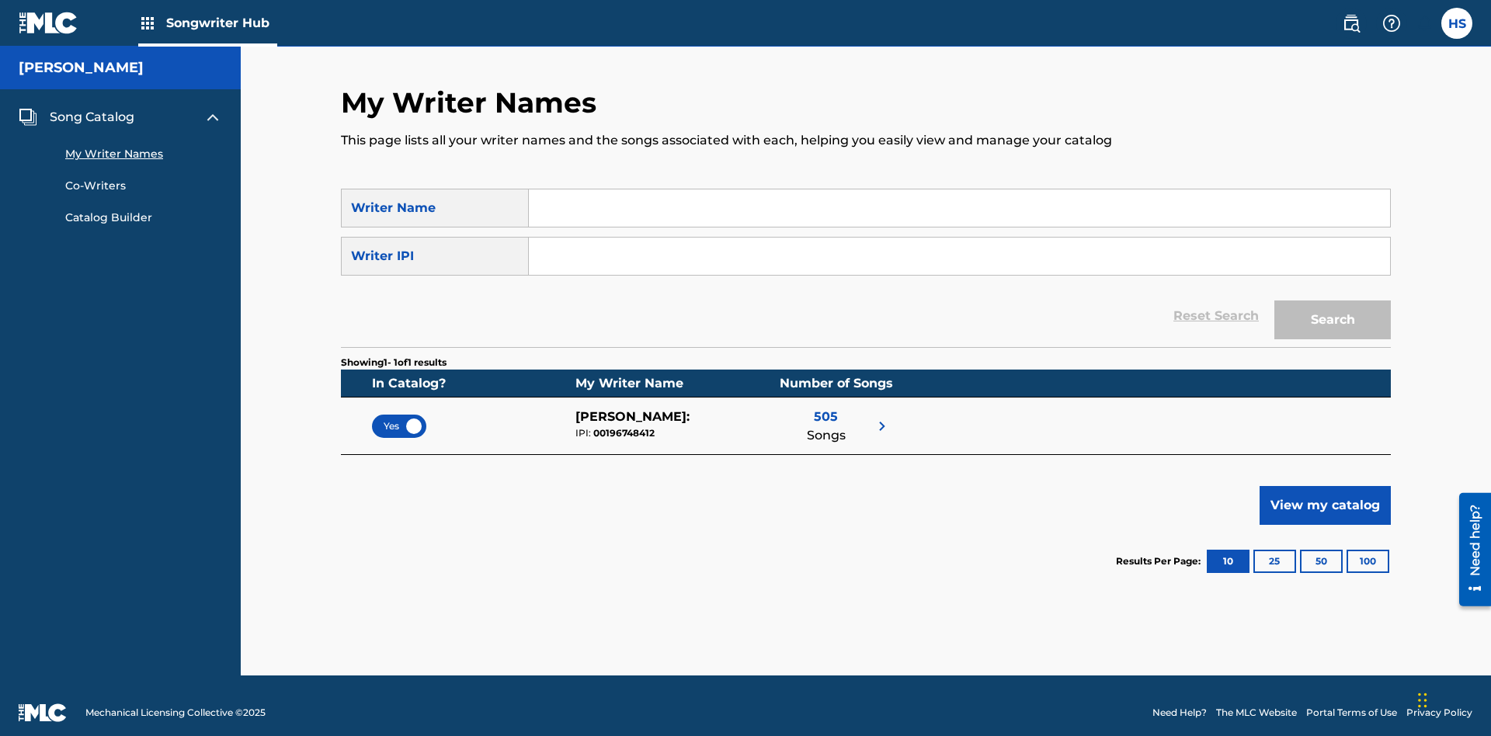
scroll to position [14, 0]
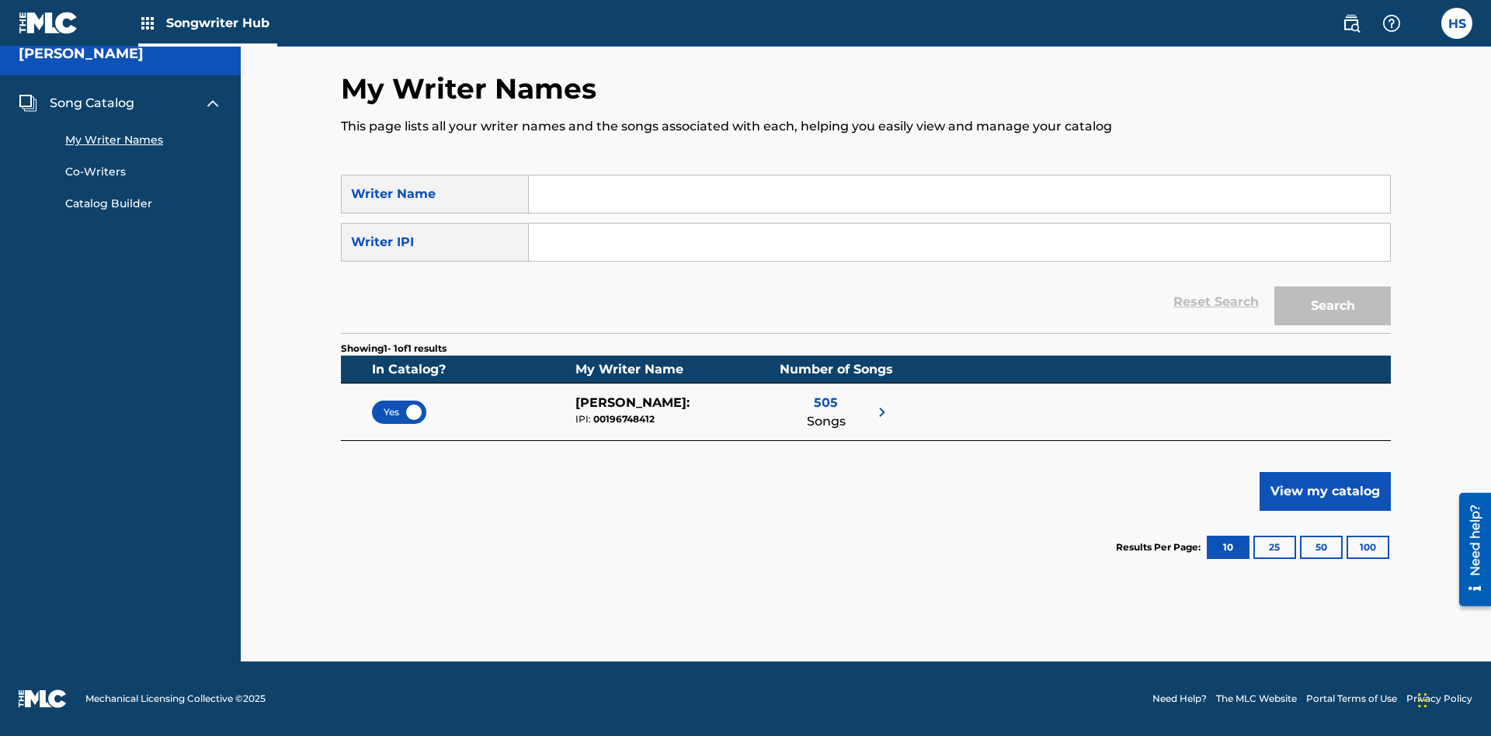
click at [399, 411] on span "Yes" at bounding box center [399, 412] width 31 height 14
click at [92, 103] on span "Song Catalog" at bounding box center [92, 103] width 85 height 19
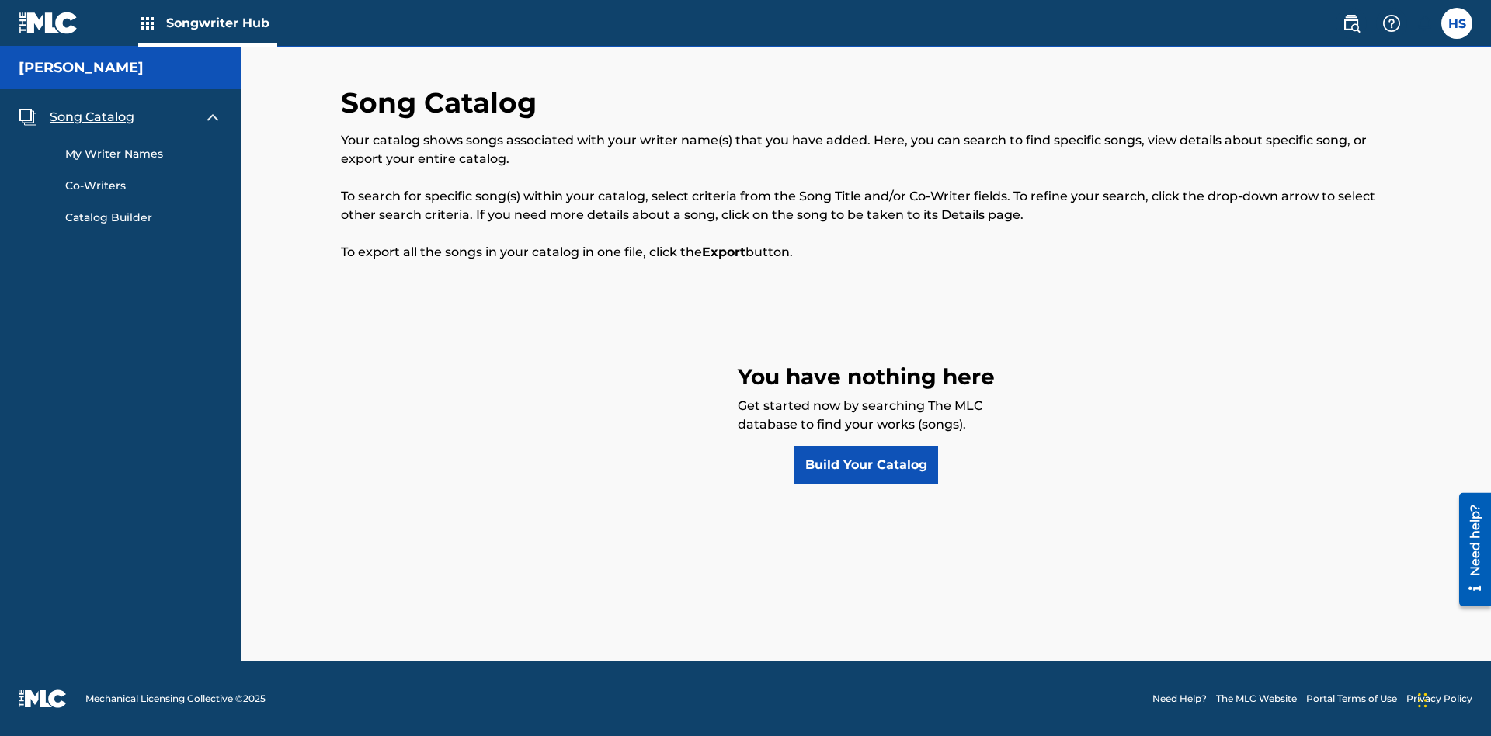
click at [866, 465] on link "Build Your Catalog" at bounding box center [866, 465] width 144 height 39
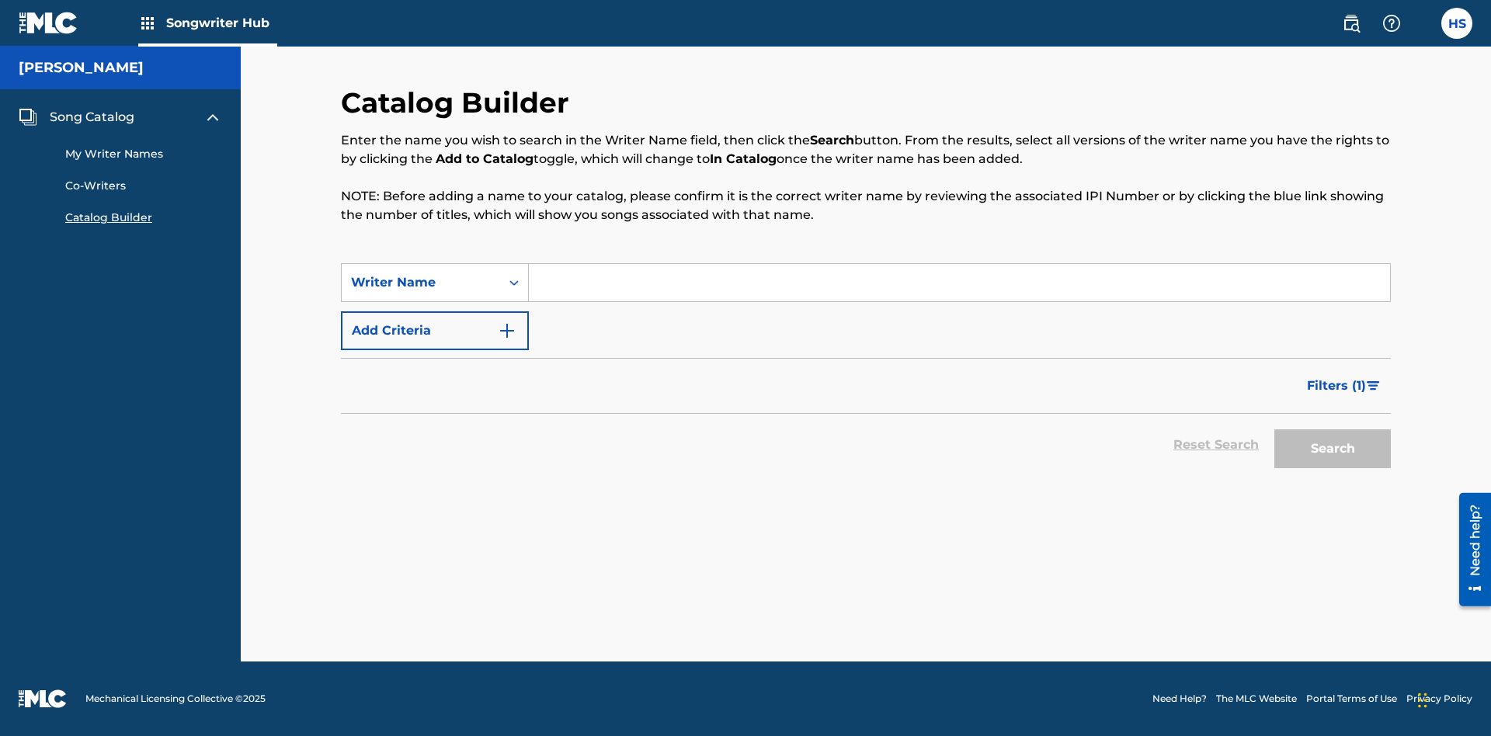
click at [435, 331] on button "Add Criteria" at bounding box center [435, 330] width 188 height 39
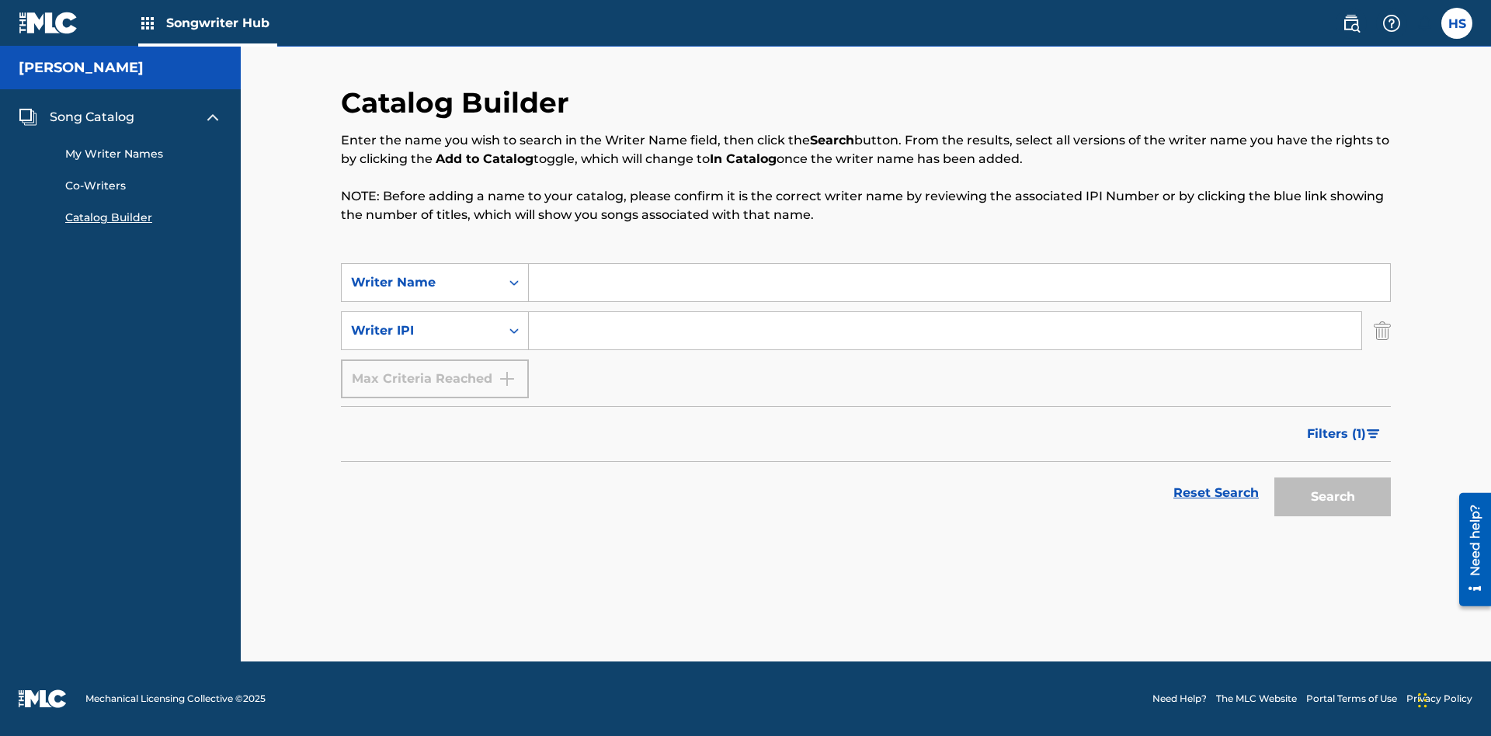
click at [959, 283] on input "Search Form" at bounding box center [959, 282] width 861 height 37
type input "[PERSON_NAME]"
click at [945, 331] on input "Search Form" at bounding box center [945, 330] width 832 height 37
type input "00196748412"
click at [1332, 497] on button "Search" at bounding box center [1332, 496] width 116 height 39
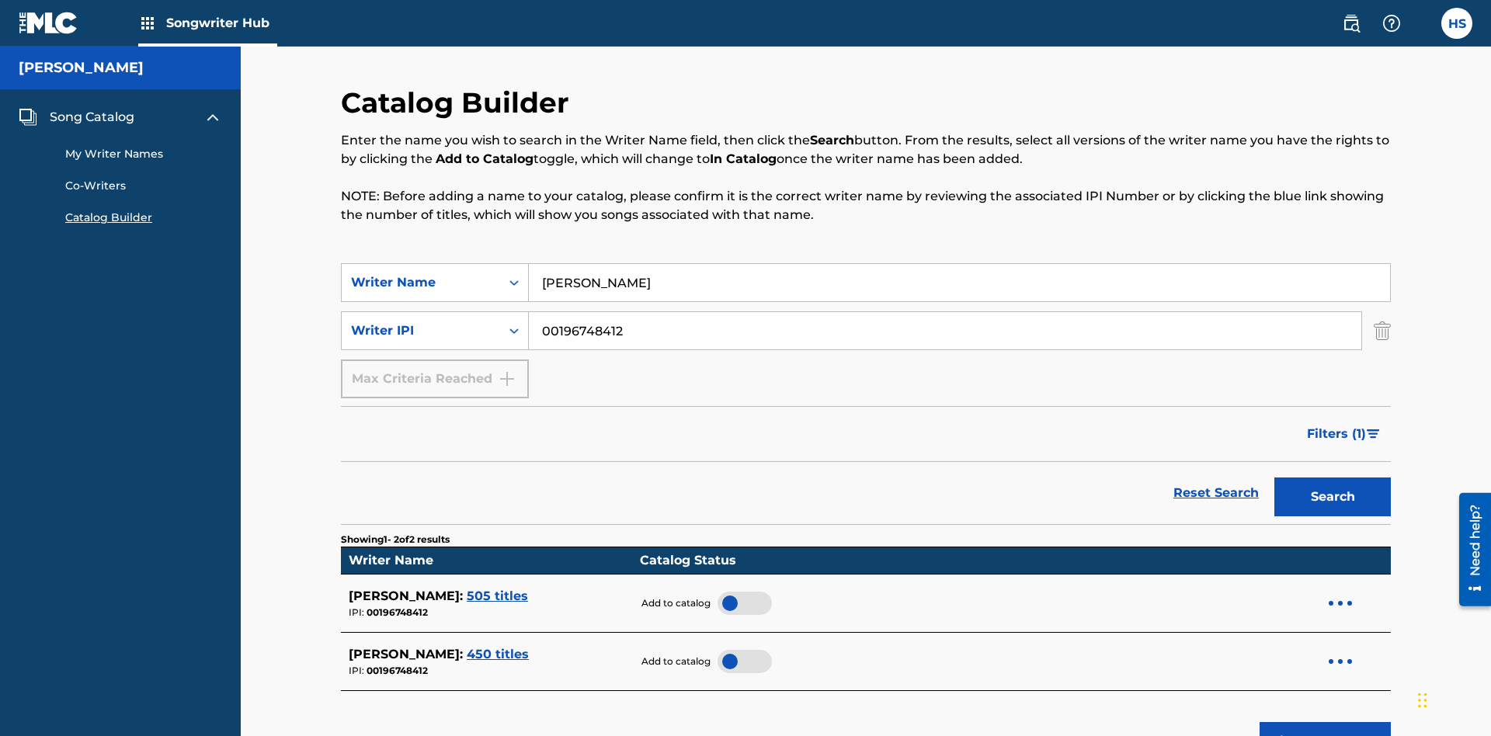
scroll to position [249, 0]
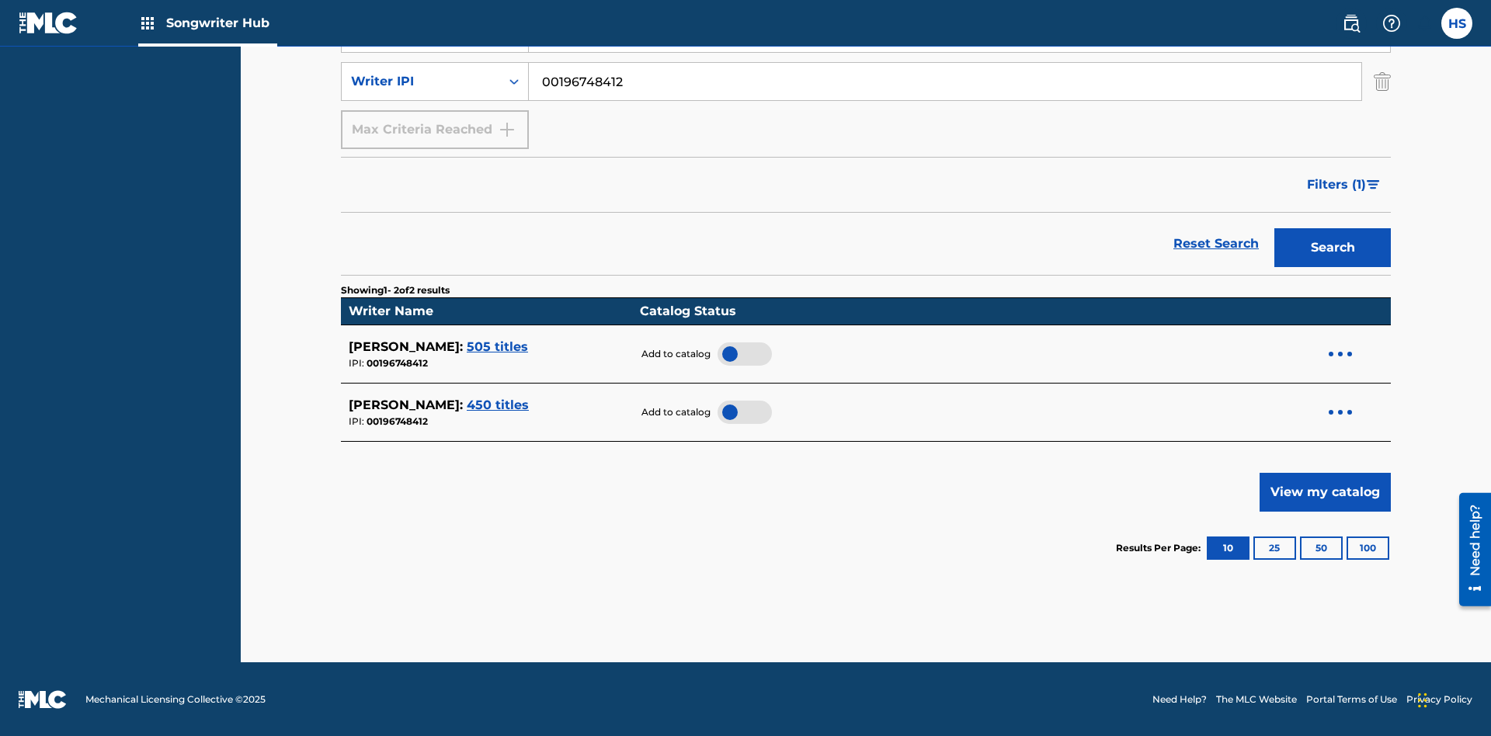
click at [738, 353] on div at bounding box center [744, 353] width 54 height 23
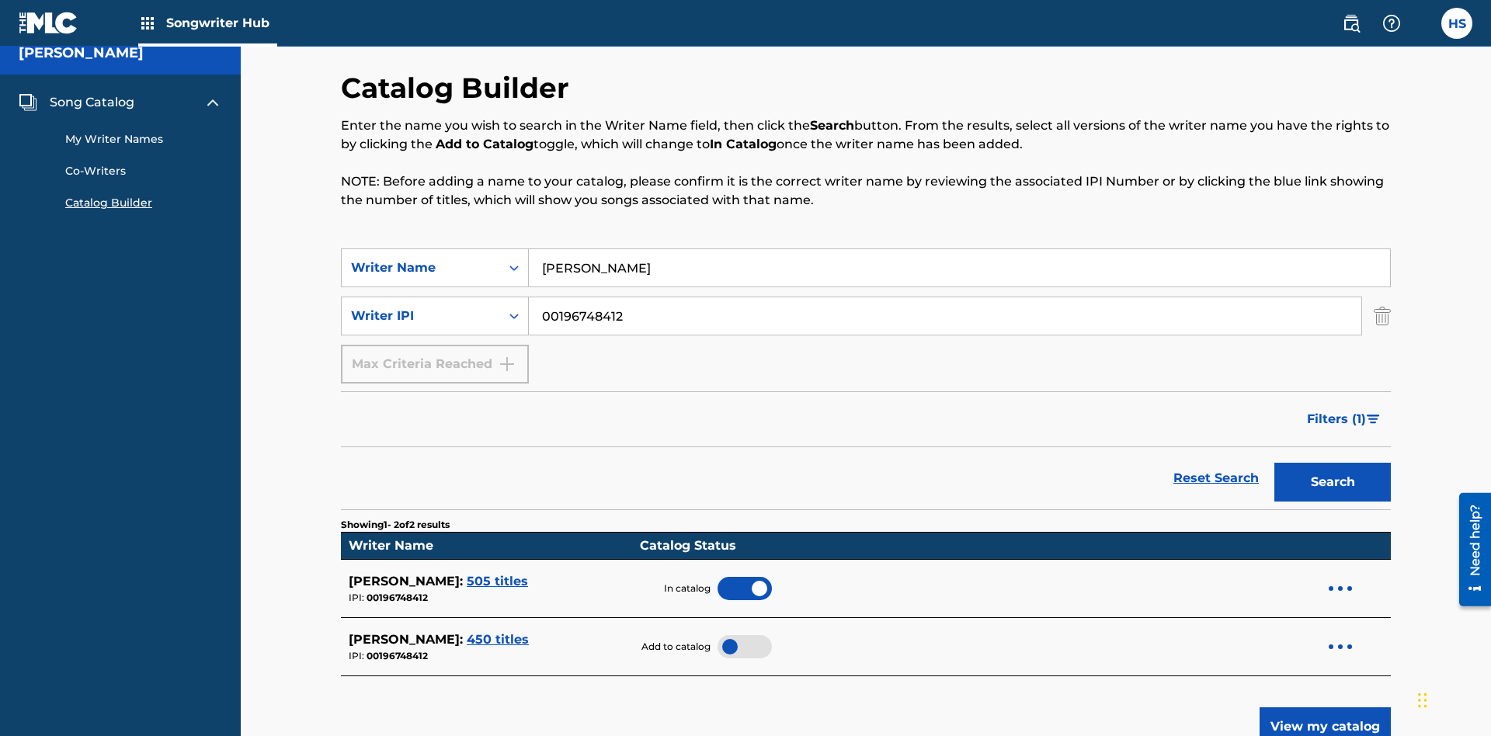
click at [92, 102] on span "Song Catalog" at bounding box center [92, 102] width 85 height 19
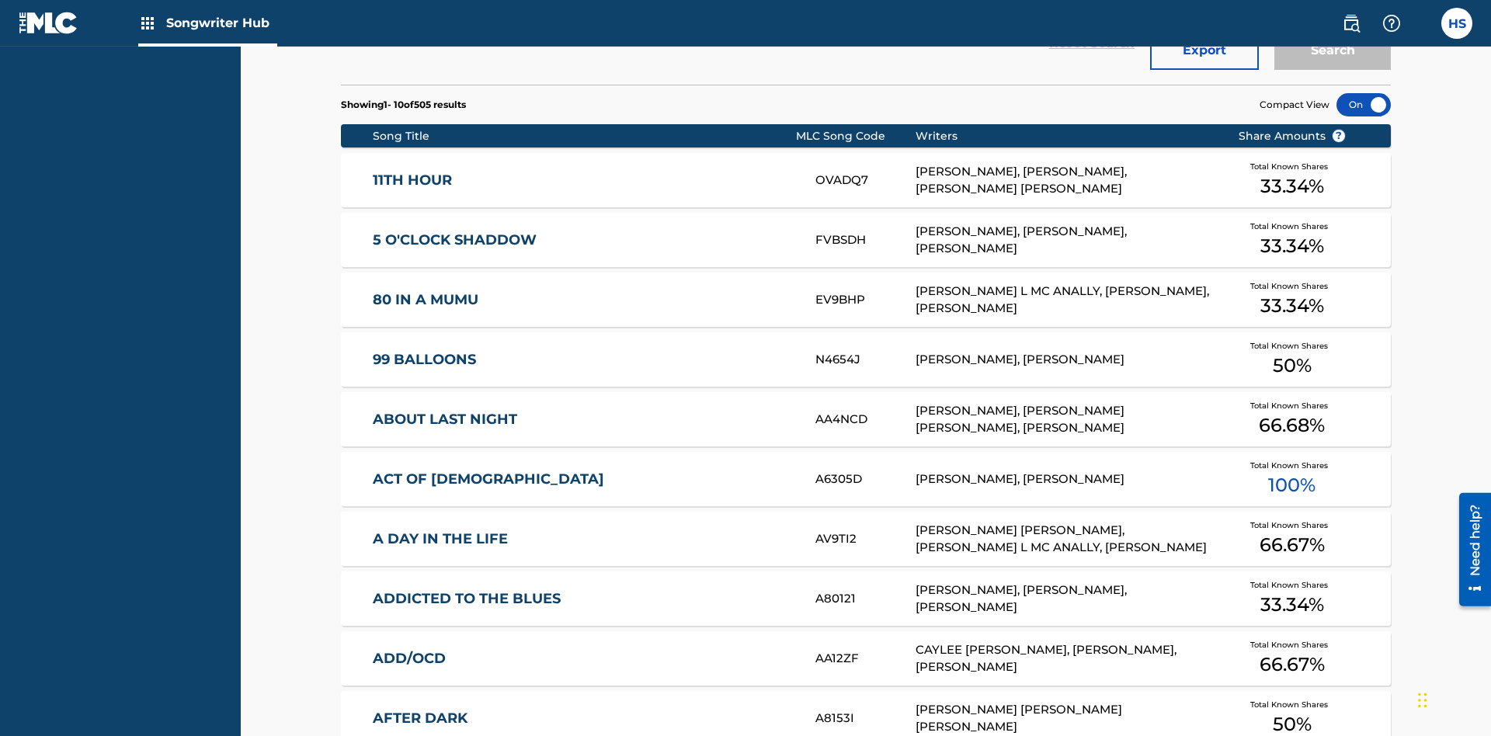
scroll to position [488, 0]
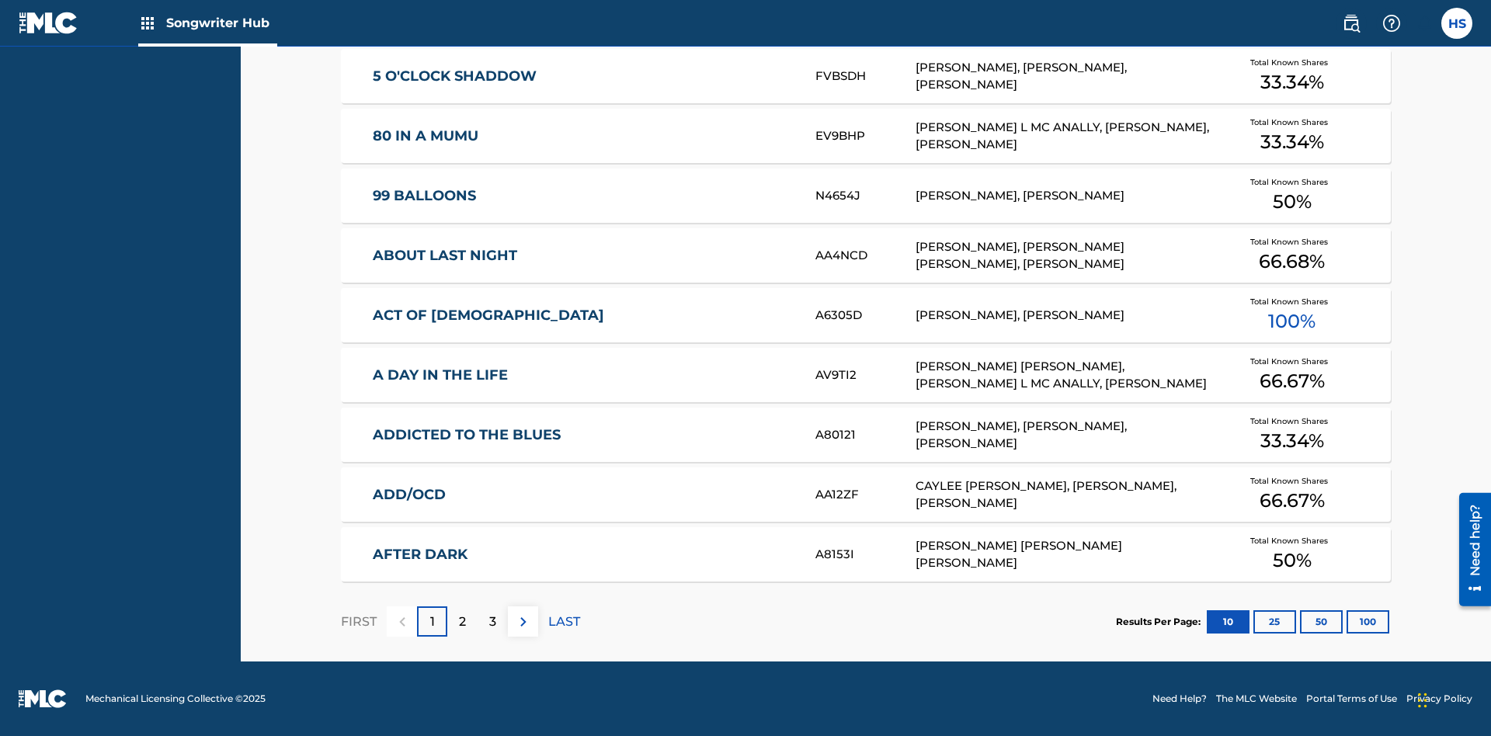
click at [1346, 621] on button "100" at bounding box center [1367, 621] width 43 height 23
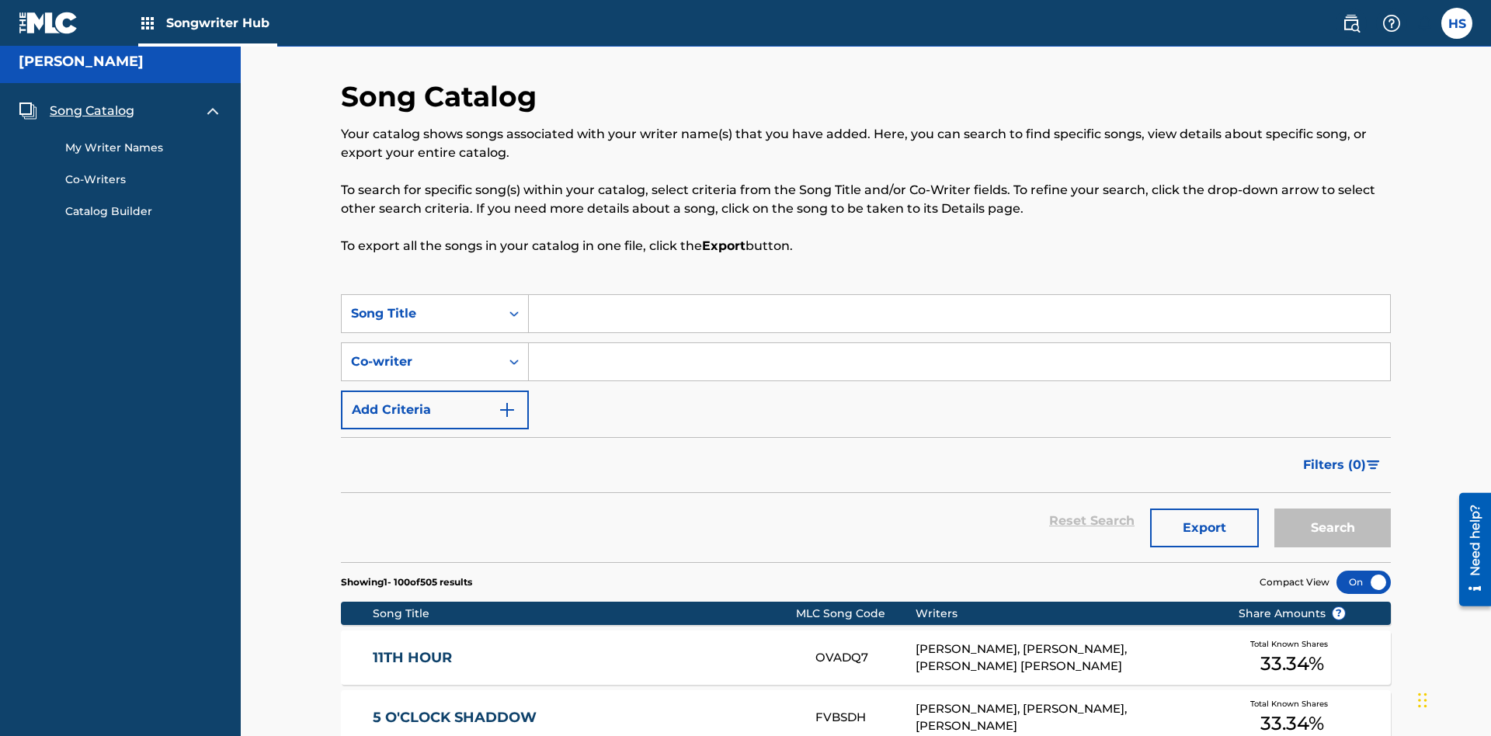
scroll to position [6028, 0]
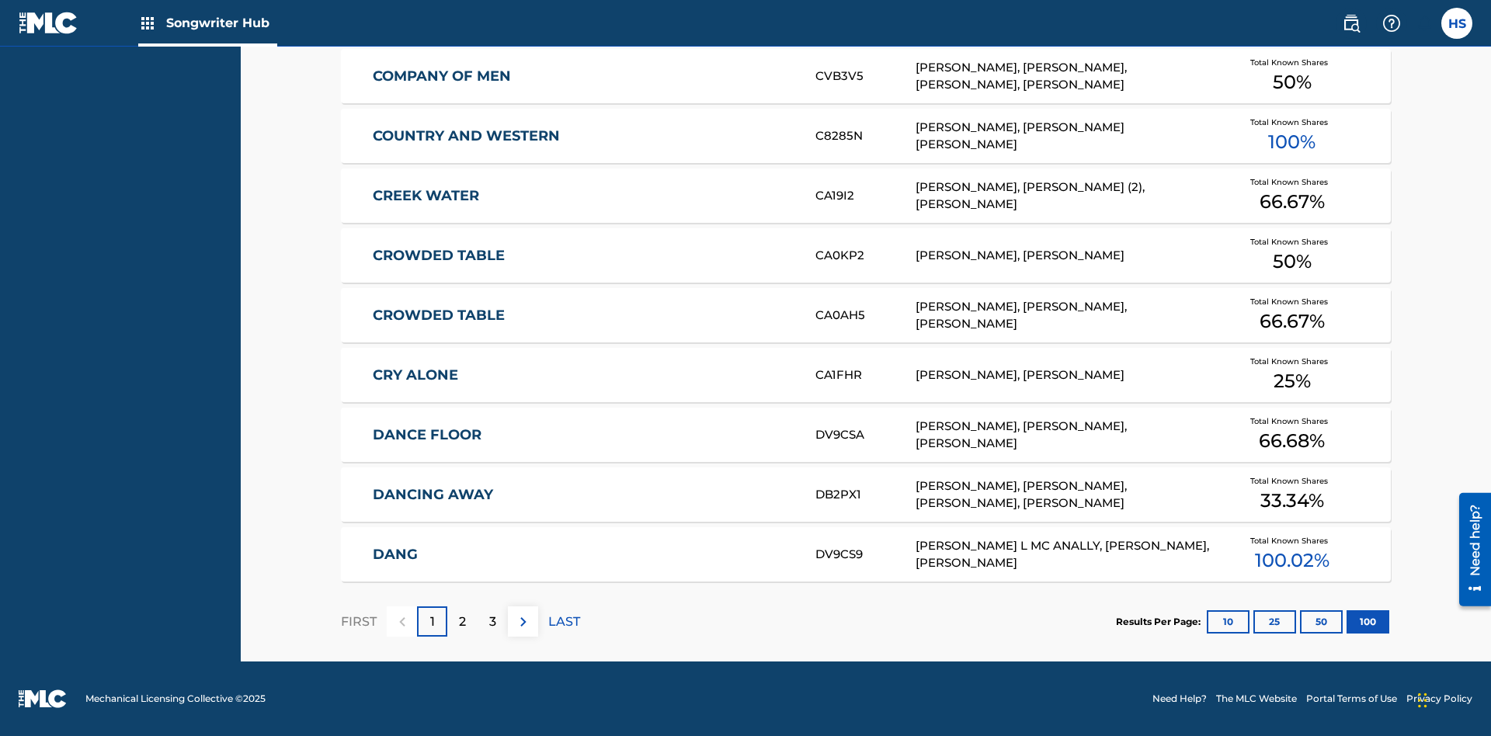
click at [358, 621] on p "FIRST" at bounding box center [359, 622] width 36 height 19
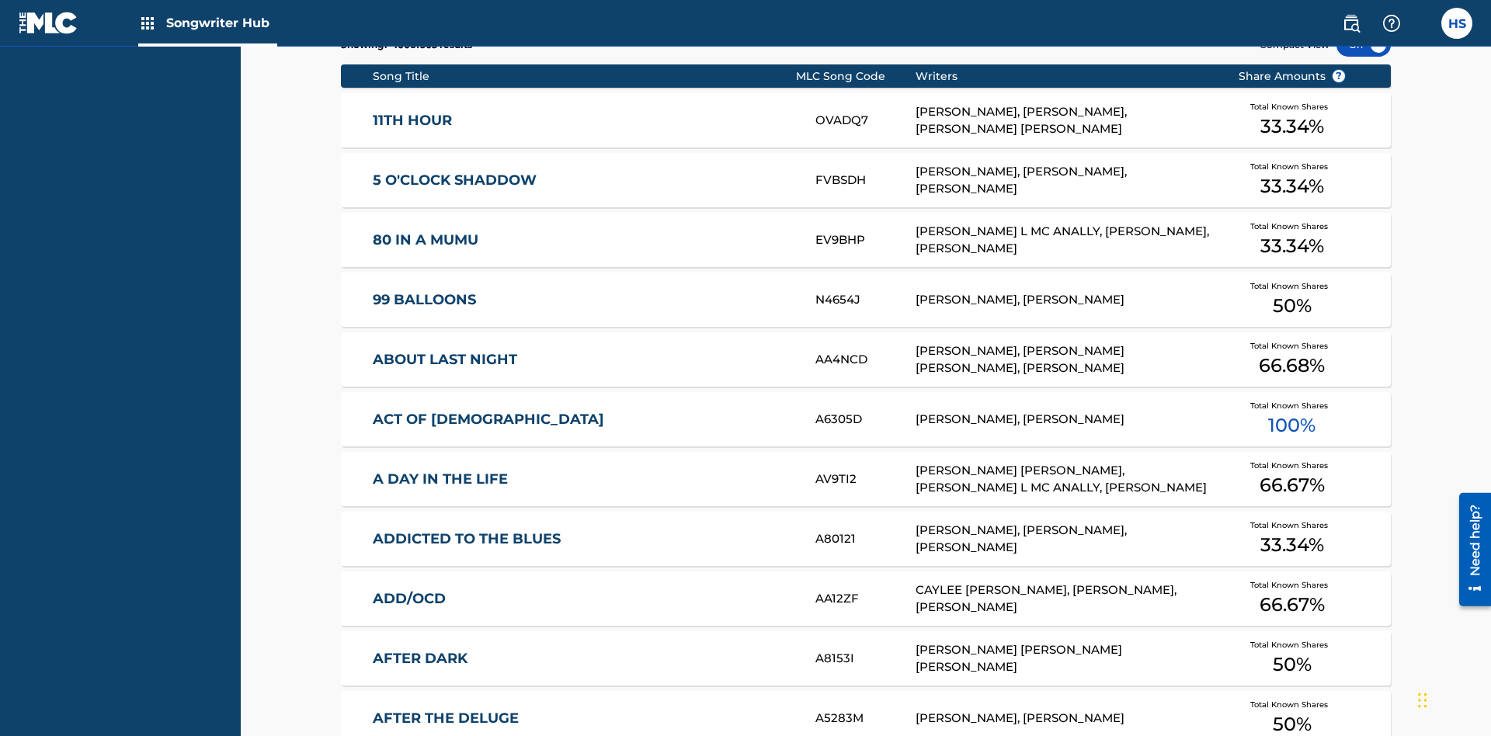
scroll to position [488, 0]
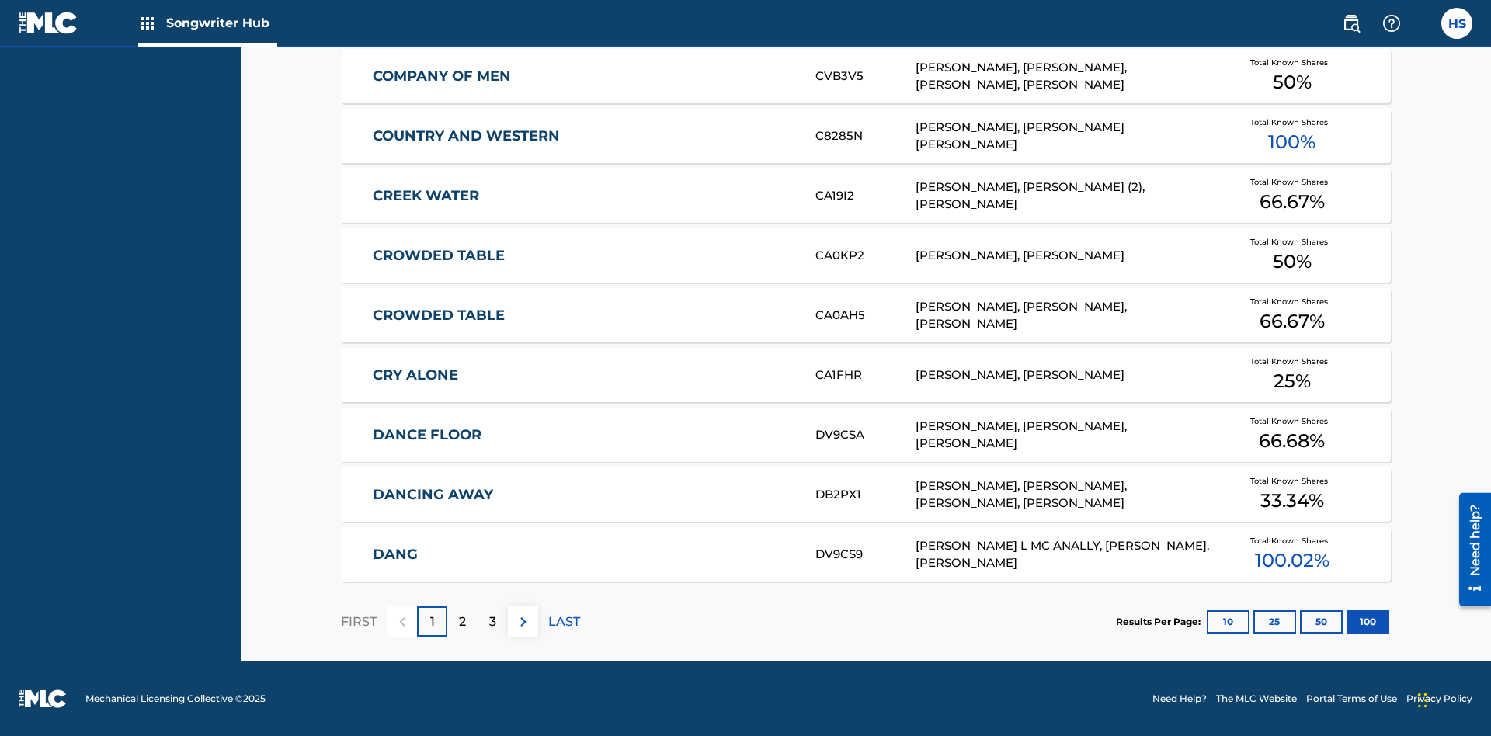
click at [522, 621] on img at bounding box center [523, 622] width 19 height 19
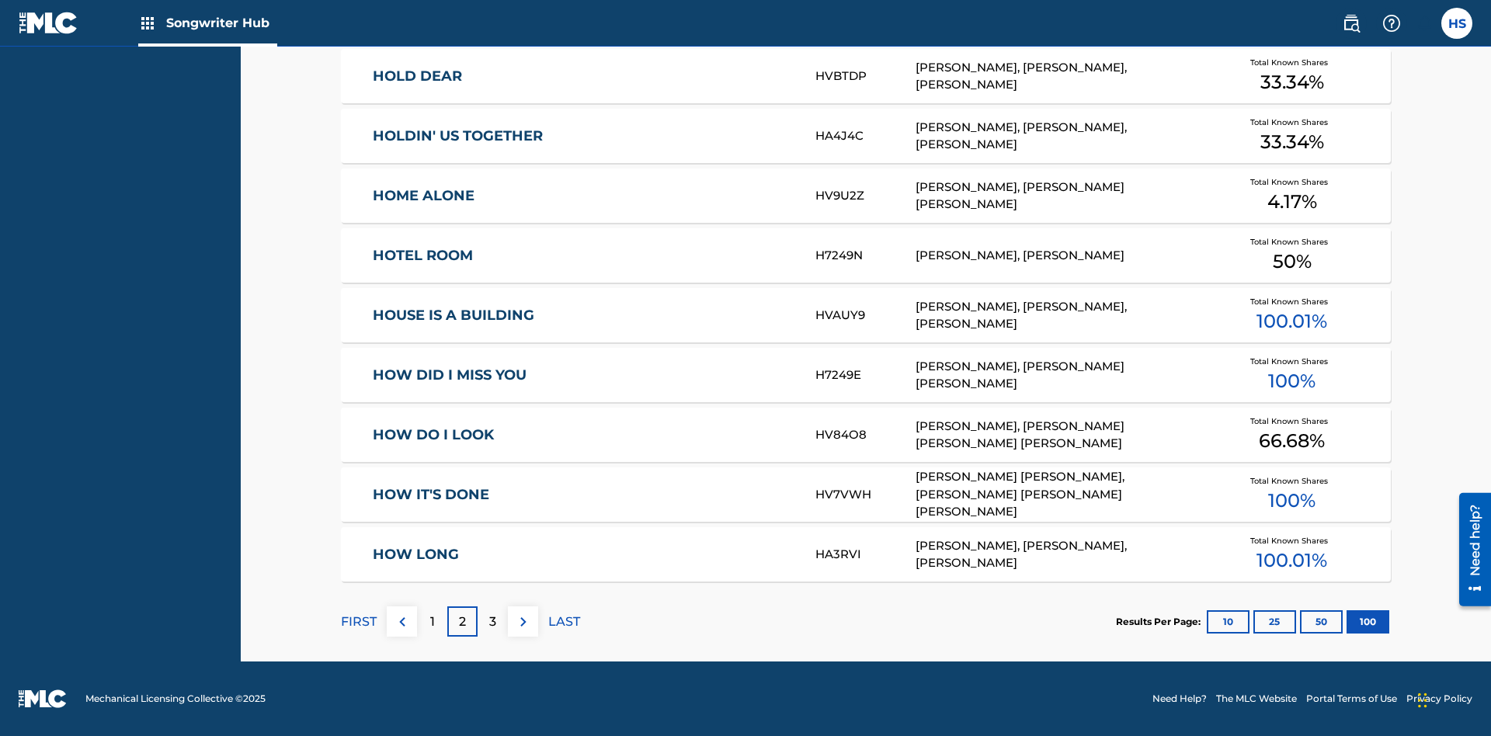
click at [522, 621] on img at bounding box center [523, 622] width 19 height 19
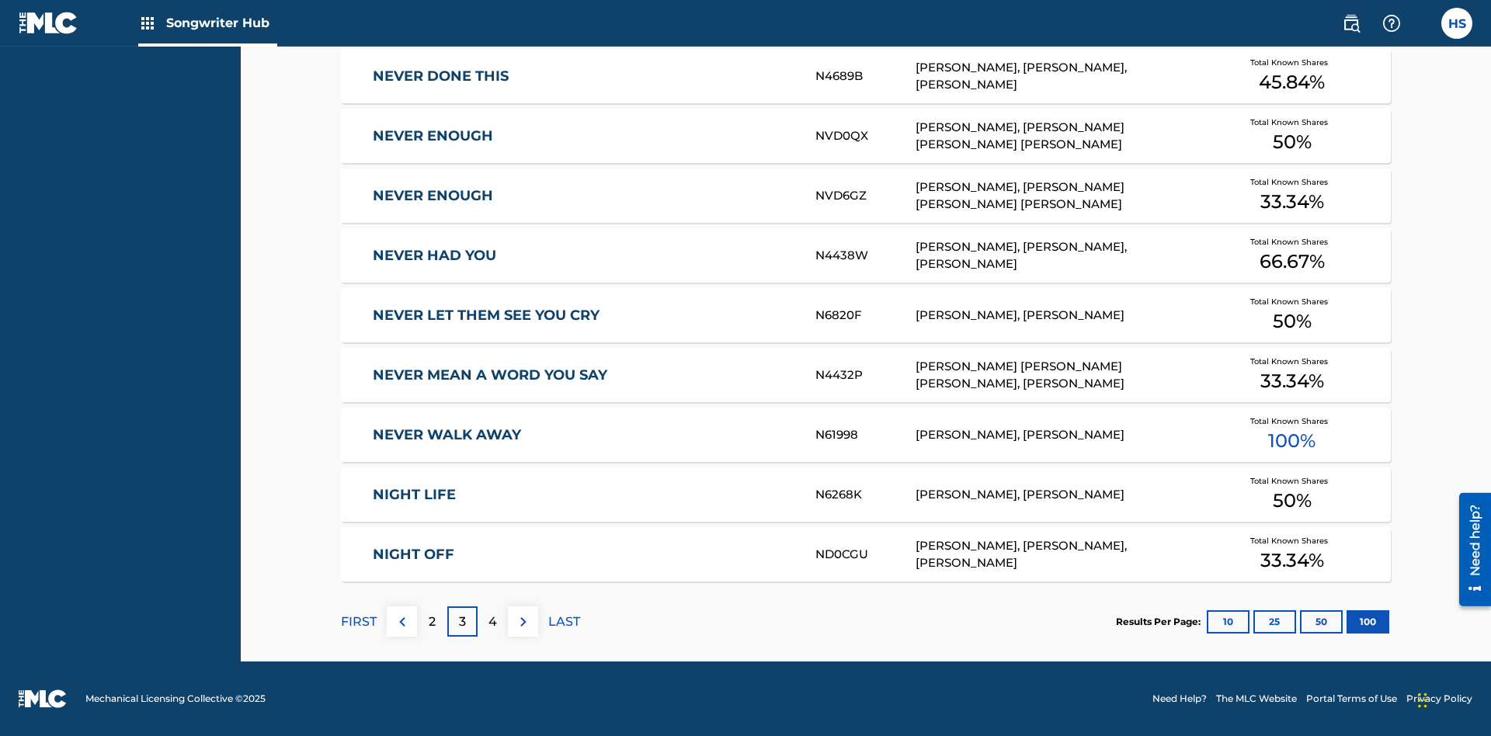
click at [522, 621] on img at bounding box center [523, 622] width 19 height 19
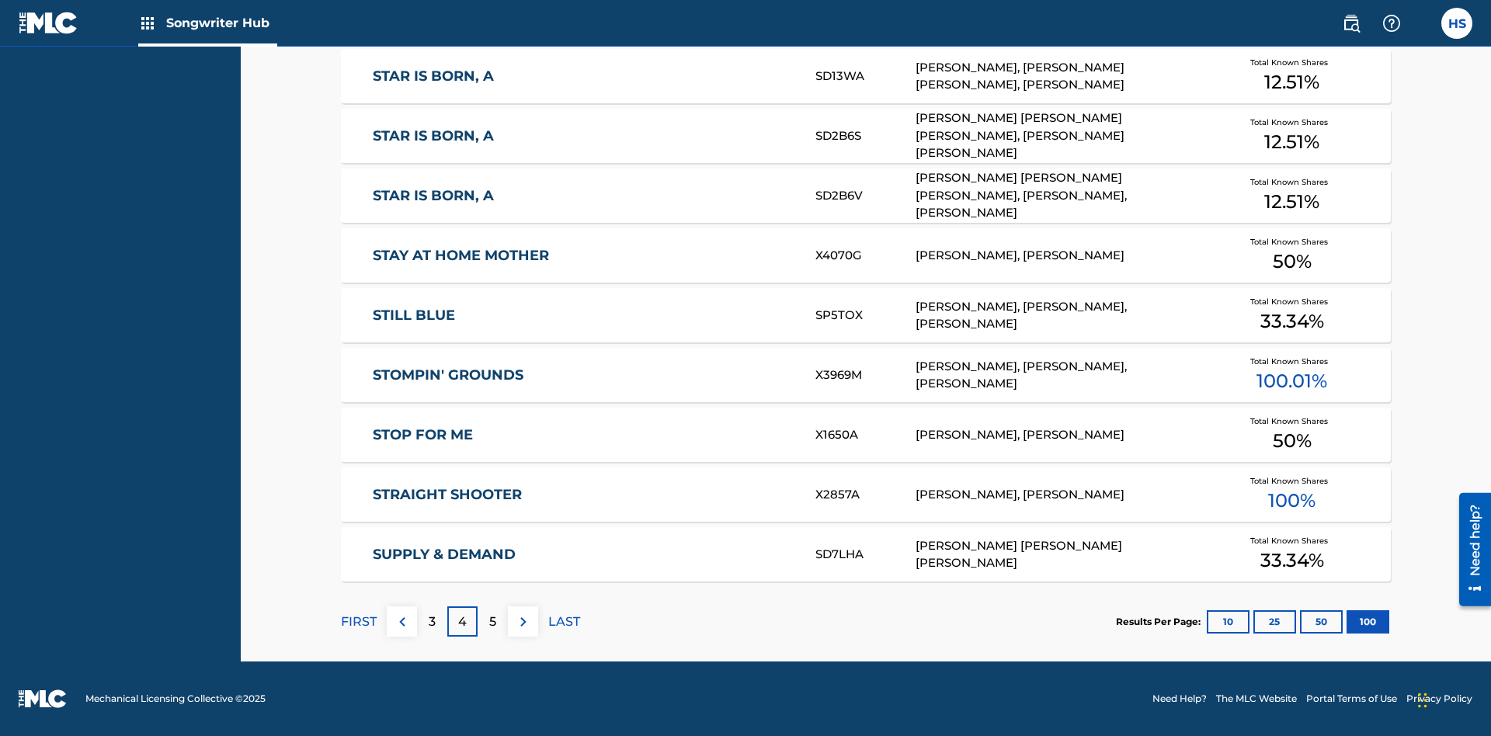
click at [522, 621] on img at bounding box center [523, 622] width 19 height 19
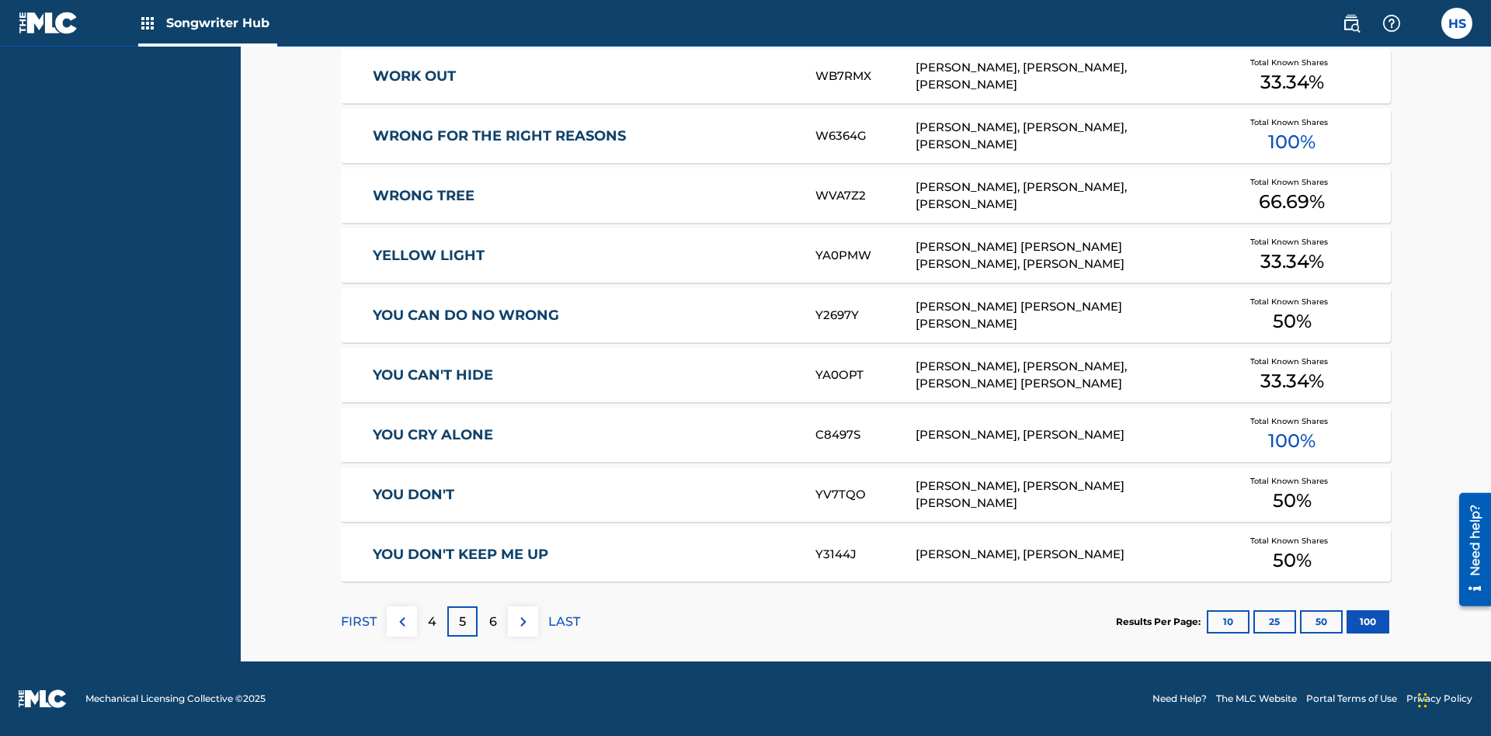
click at [522, 621] on img at bounding box center [523, 622] width 19 height 19
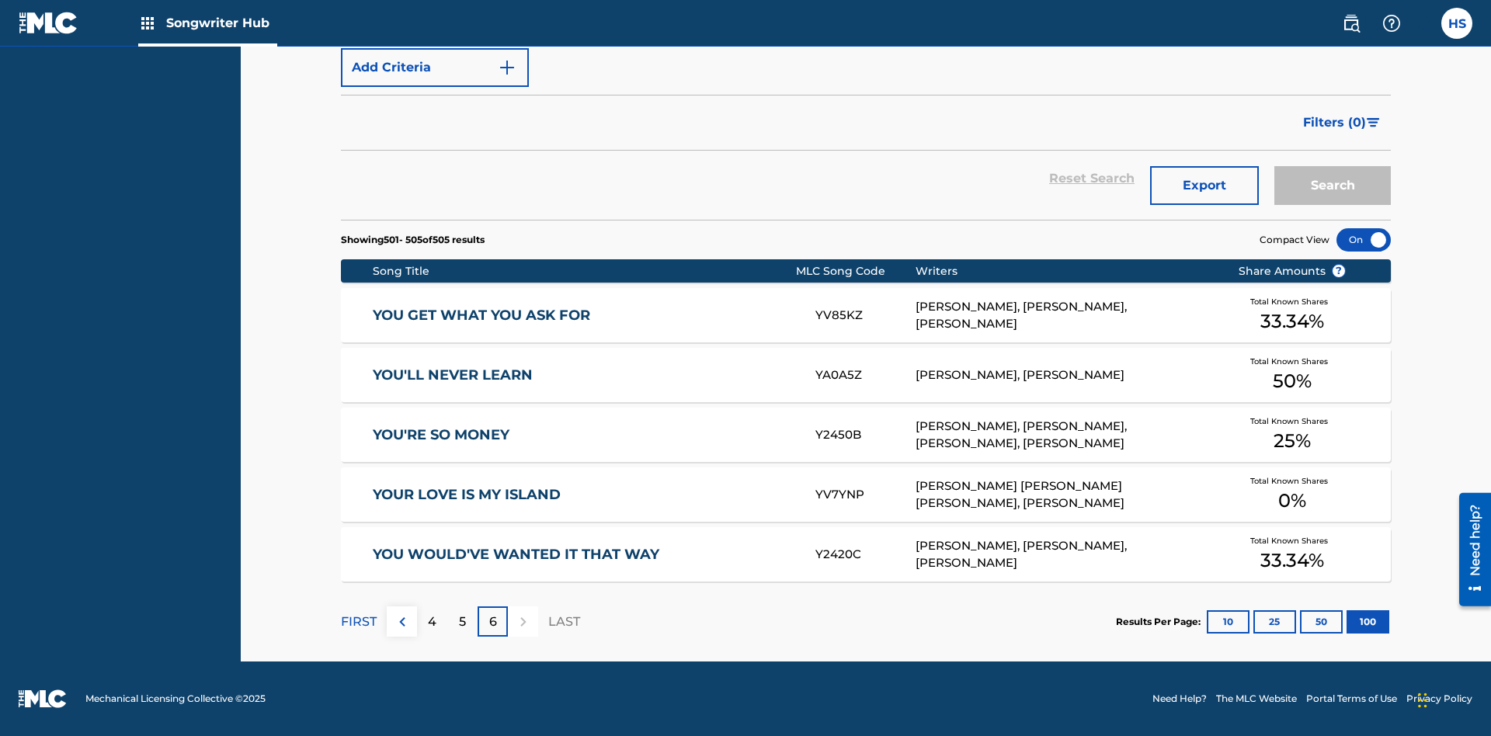
scroll to position [53, 0]
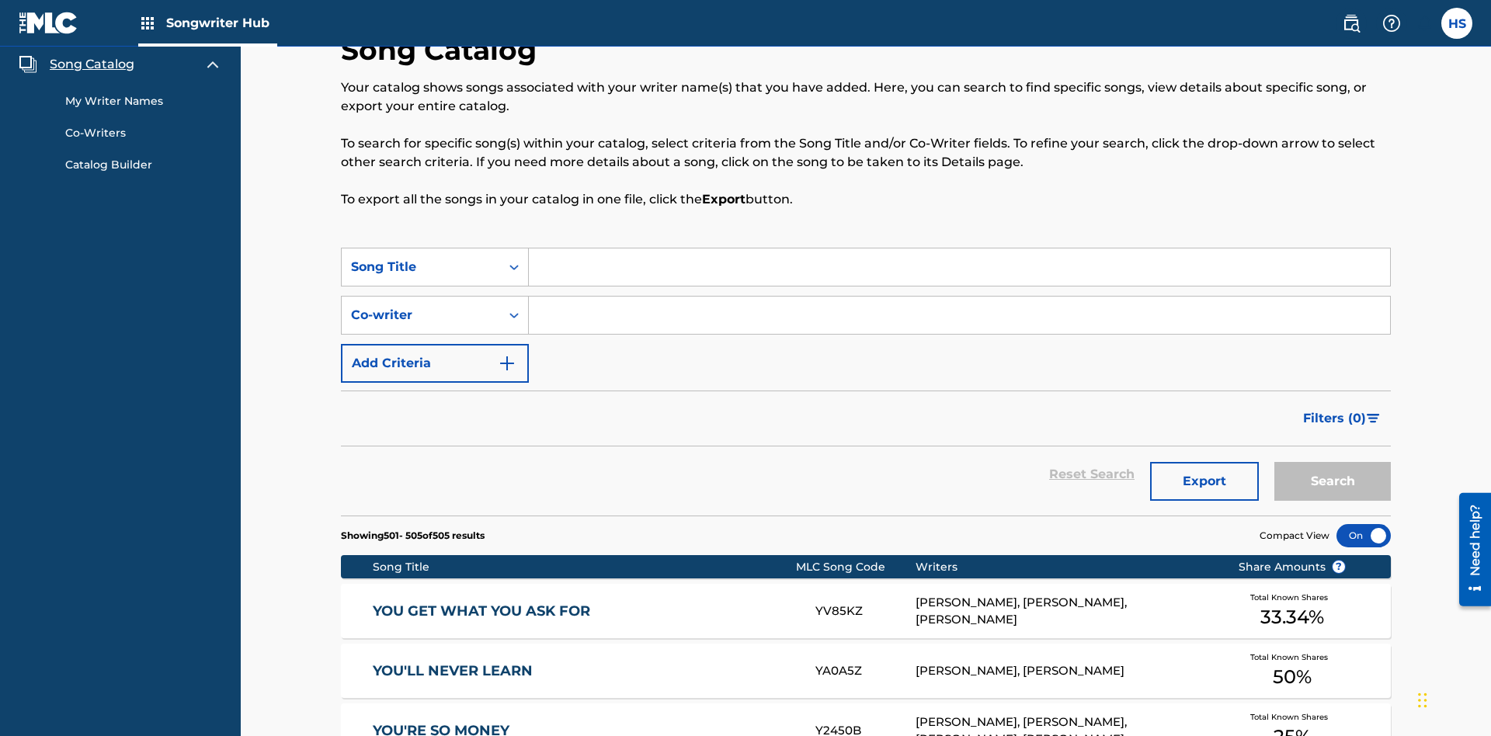
click at [144, 101] on link "My Writer Names" at bounding box center [143, 101] width 157 height 16
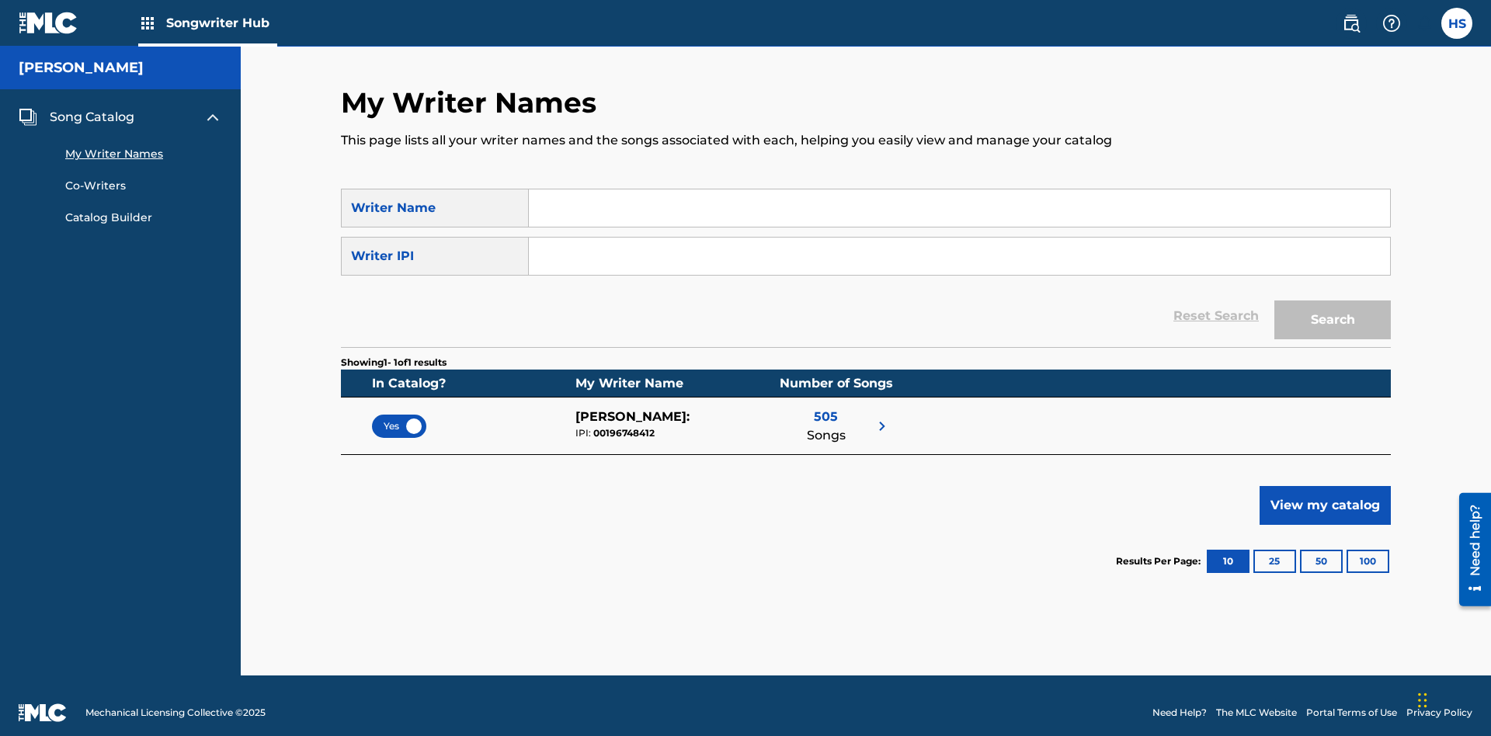
scroll to position [14, 0]
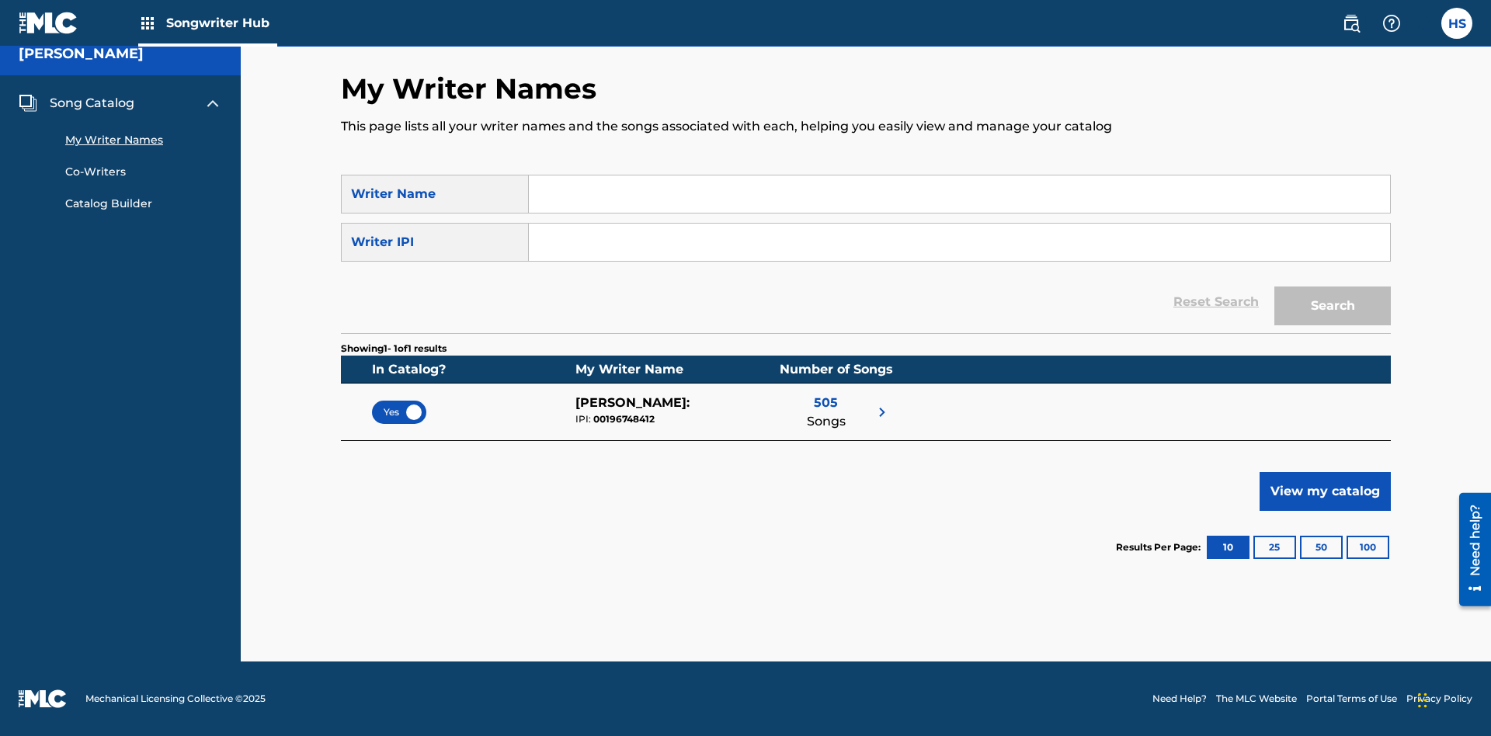
click at [959, 194] on input "Search Form" at bounding box center [959, 193] width 861 height 37
type input "[PERSON_NAME]"
click at [959, 242] on input "Search Form" at bounding box center [959, 242] width 861 height 37
type input "00196748412"
click at [1332, 306] on button "Search" at bounding box center [1332, 305] width 116 height 39
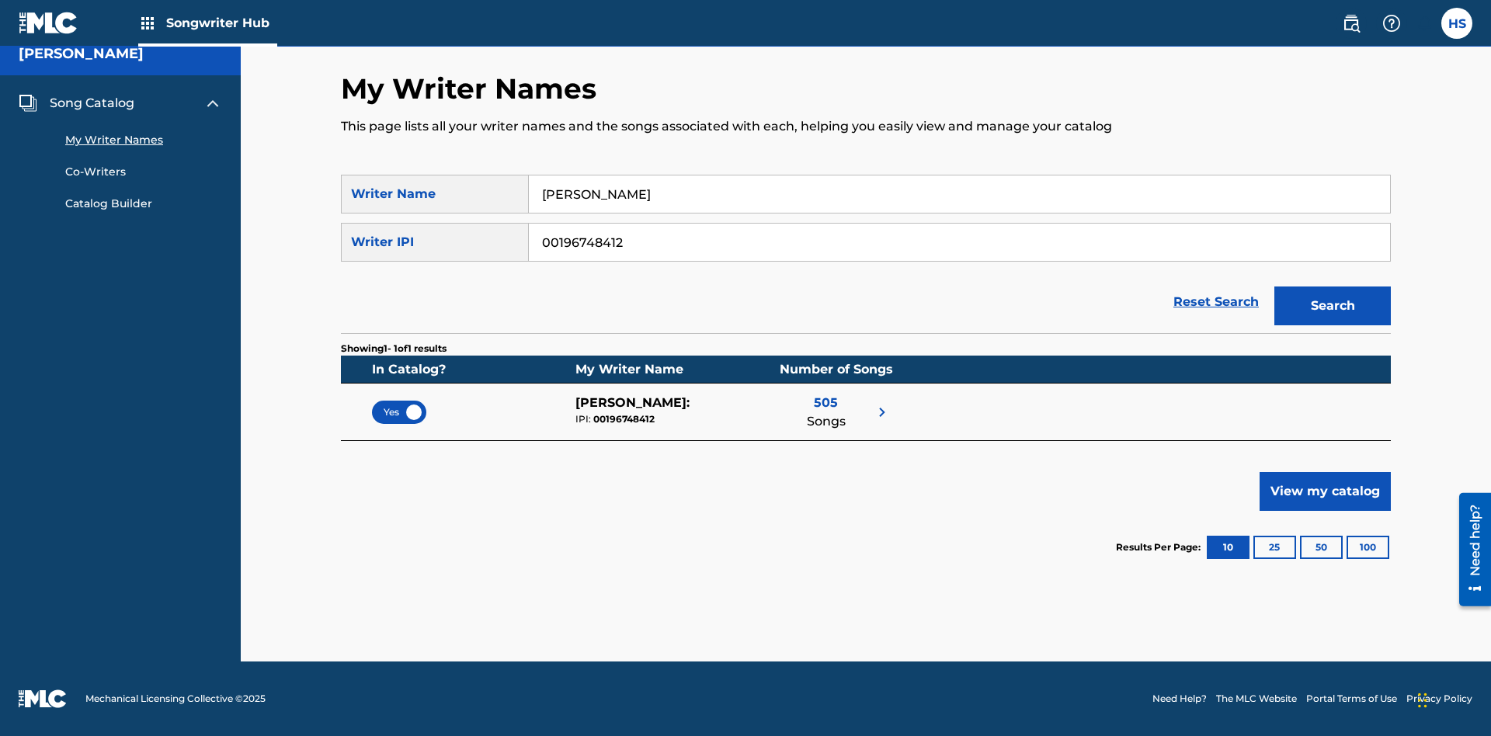
click at [399, 411] on span "Yes" at bounding box center [399, 412] width 31 height 14
click at [92, 103] on span "Song Catalog" at bounding box center [92, 103] width 85 height 19
